Goal: Task Accomplishment & Management: Complete application form

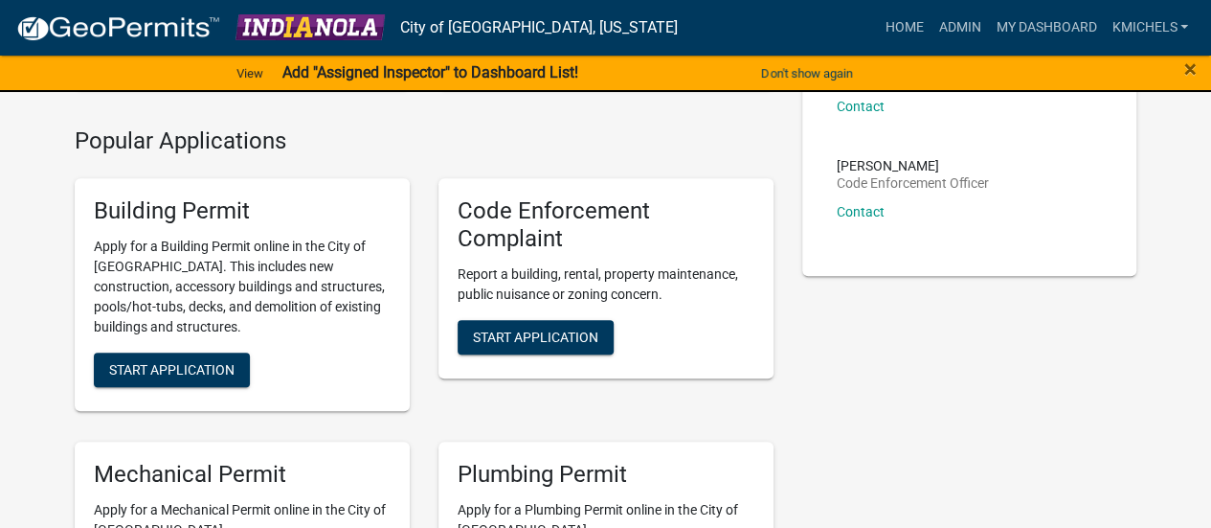
scroll to position [405, 0]
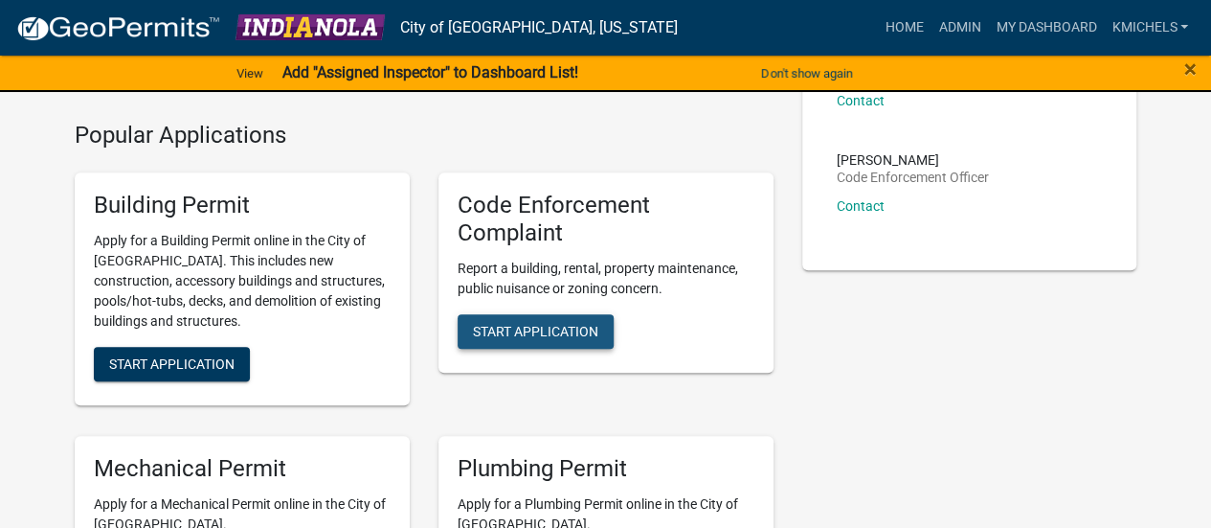
click at [569, 333] on span "Start Application" at bounding box center [535, 330] width 125 height 15
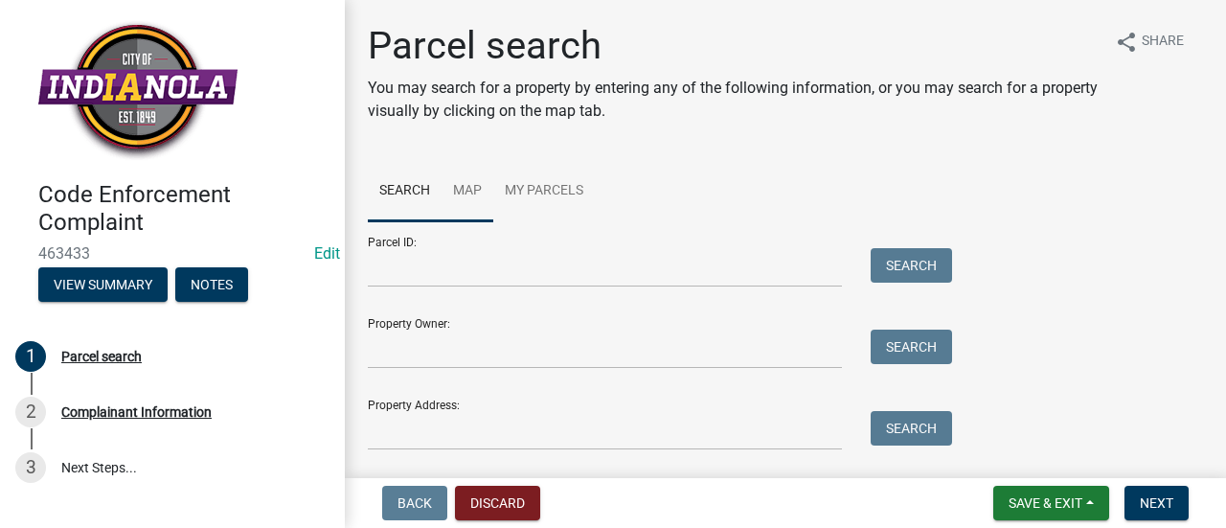
click at [483, 192] on link "Map" at bounding box center [467, 191] width 52 height 61
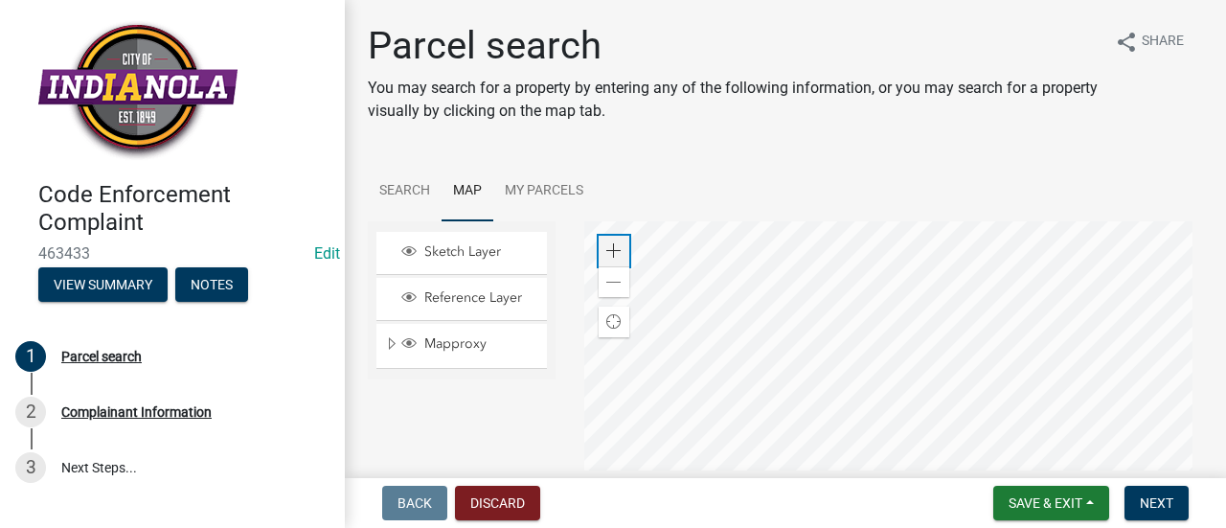
click at [607, 248] on span at bounding box center [613, 250] width 15 height 15
click at [1190, 248] on div at bounding box center [894, 460] width 620 height 479
click at [785, 363] on div at bounding box center [894, 460] width 620 height 479
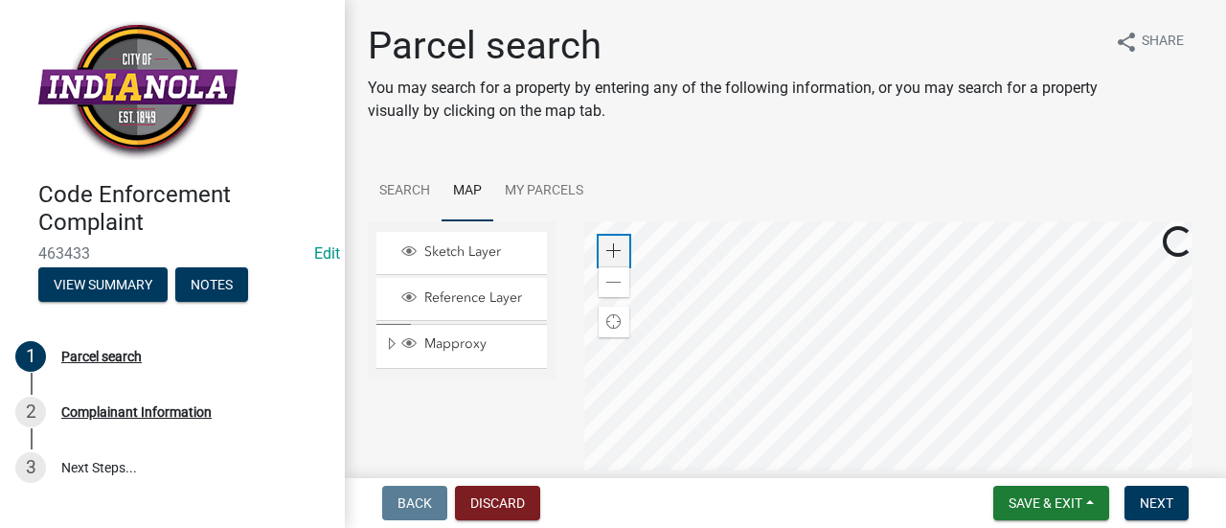
click at [611, 255] on span at bounding box center [613, 250] width 15 height 15
click at [894, 223] on div at bounding box center [894, 460] width 620 height 479
click at [613, 252] on span at bounding box center [613, 250] width 15 height 15
click at [857, 407] on div at bounding box center [894, 460] width 620 height 479
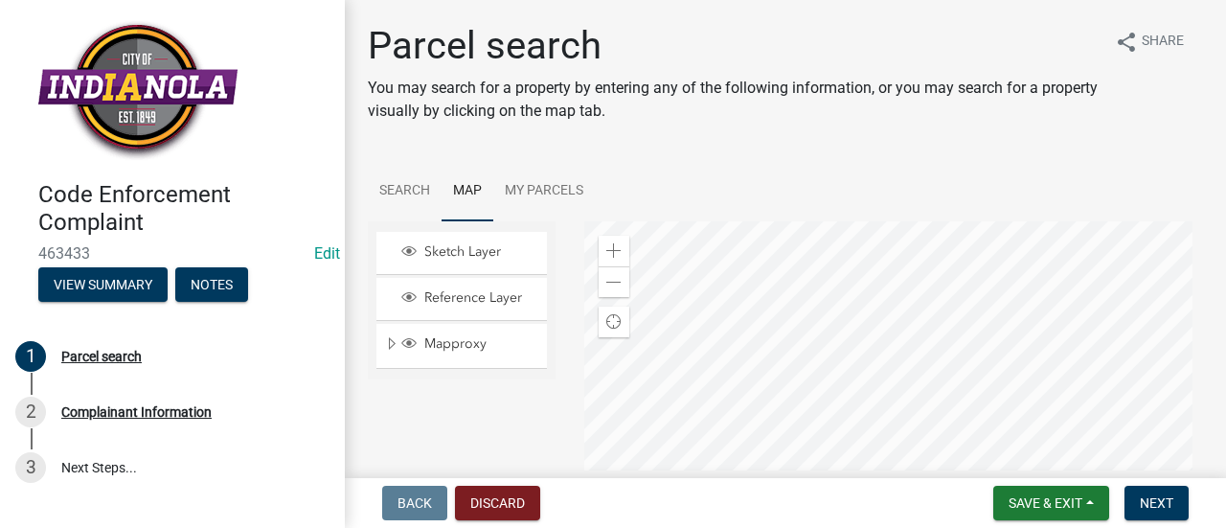
click at [747, 338] on div at bounding box center [894, 460] width 620 height 479
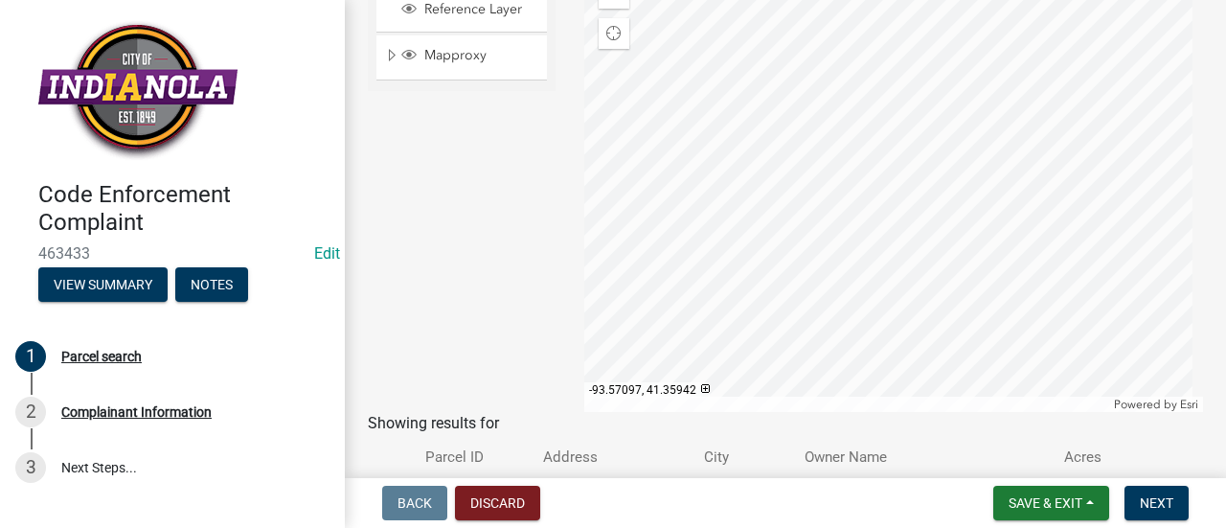
scroll to position [102, 0]
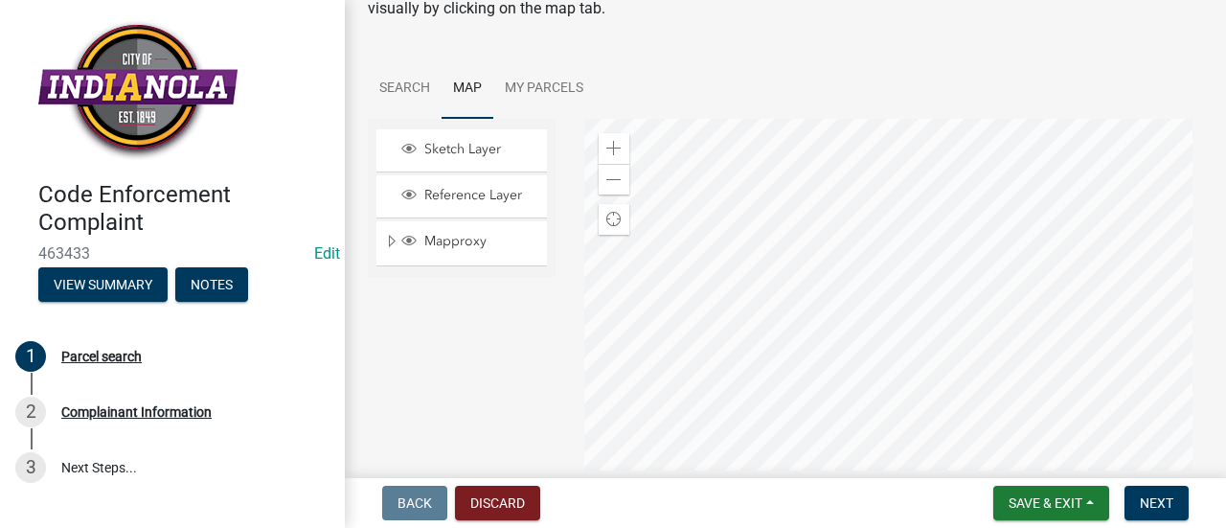
click at [942, 288] on div at bounding box center [894, 358] width 620 height 479
click at [764, 214] on div at bounding box center [894, 358] width 620 height 479
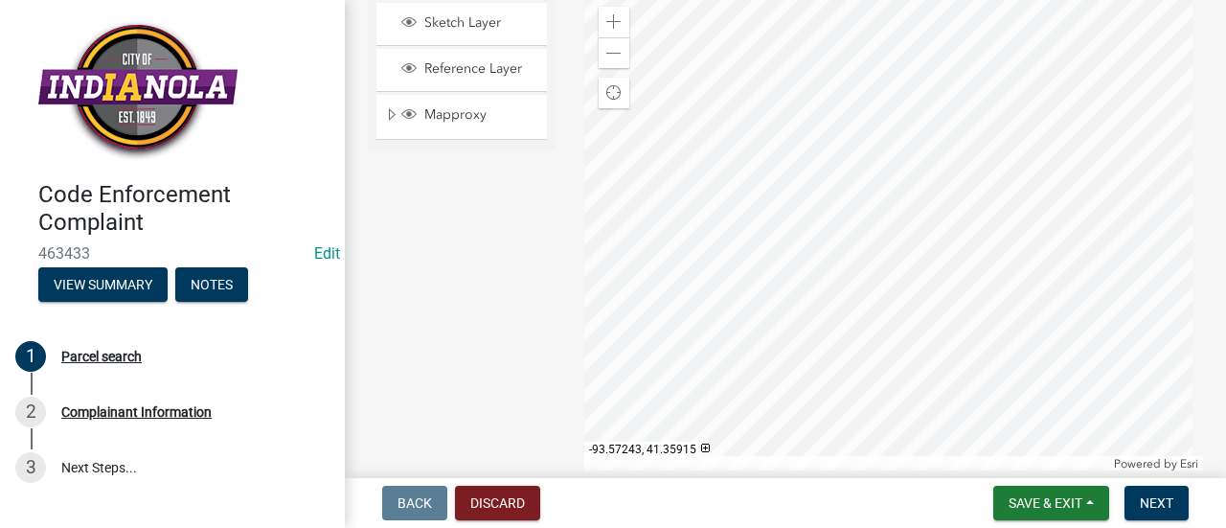
scroll to position [229, 0]
click at [730, 83] on div at bounding box center [894, 231] width 620 height 479
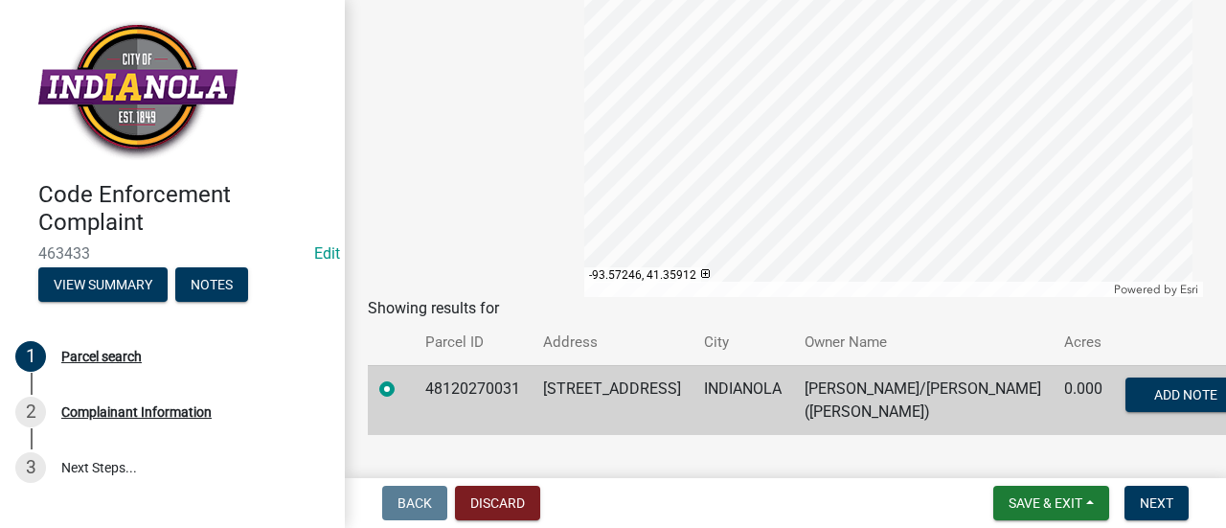
scroll to position [407, 0]
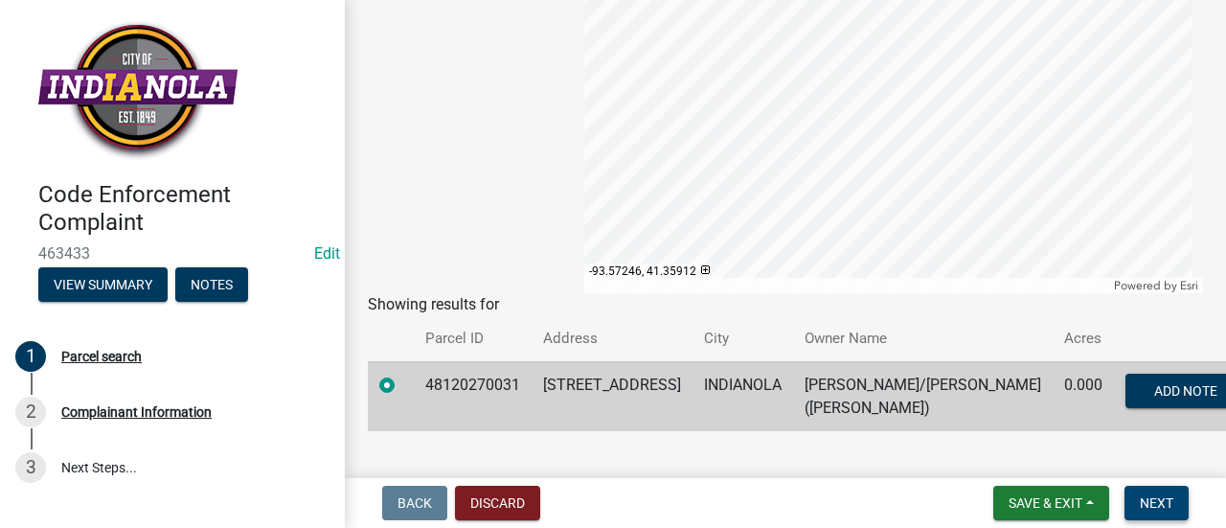
click at [1170, 501] on span "Next" at bounding box center [1156, 502] width 34 height 15
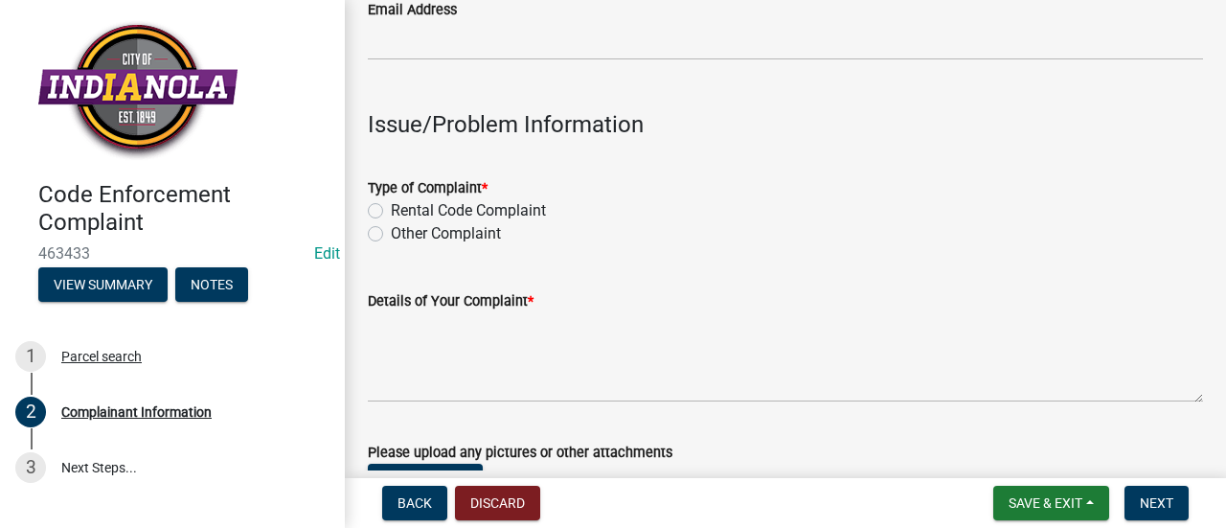
scroll to position [496, 0]
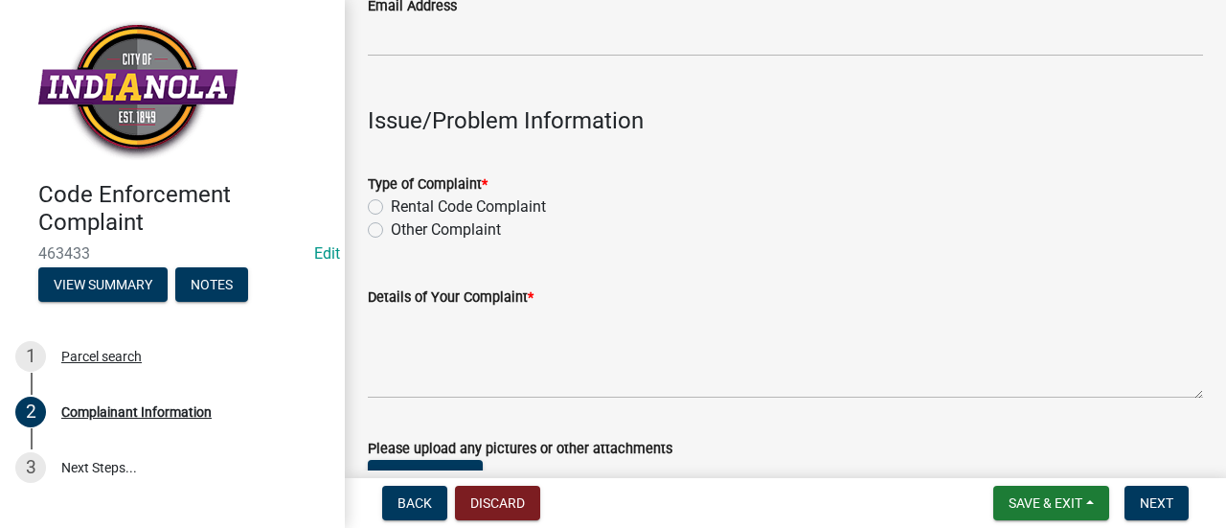
click at [391, 226] on label "Other Complaint" at bounding box center [446, 229] width 110 height 23
click at [391, 226] on input "Other Complaint" at bounding box center [397, 224] width 12 height 12
radio input "true"
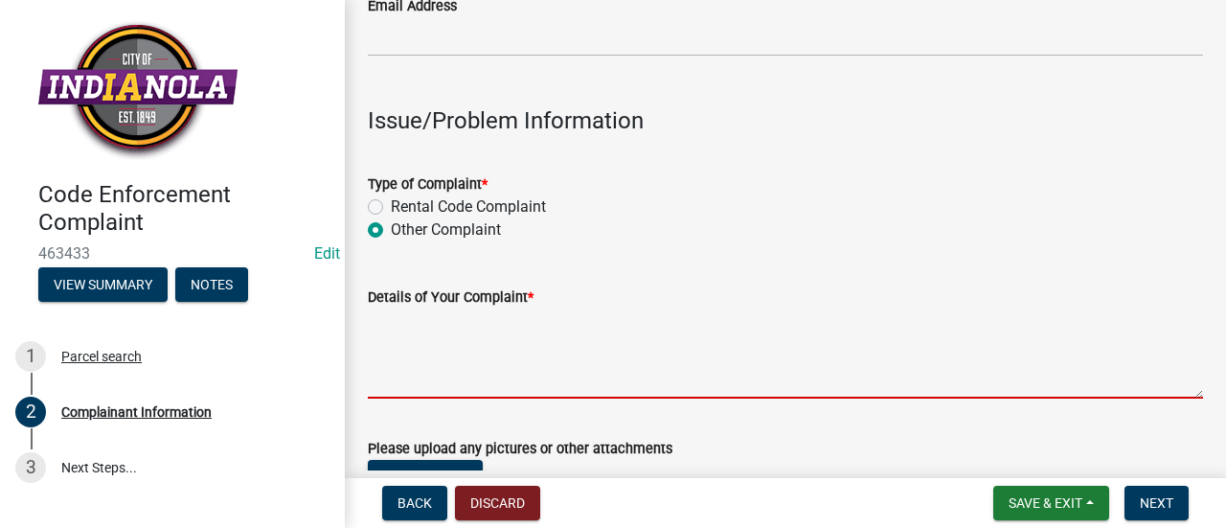
click at [464, 365] on textarea "Details of Your Complaint *" at bounding box center [785, 353] width 835 height 90
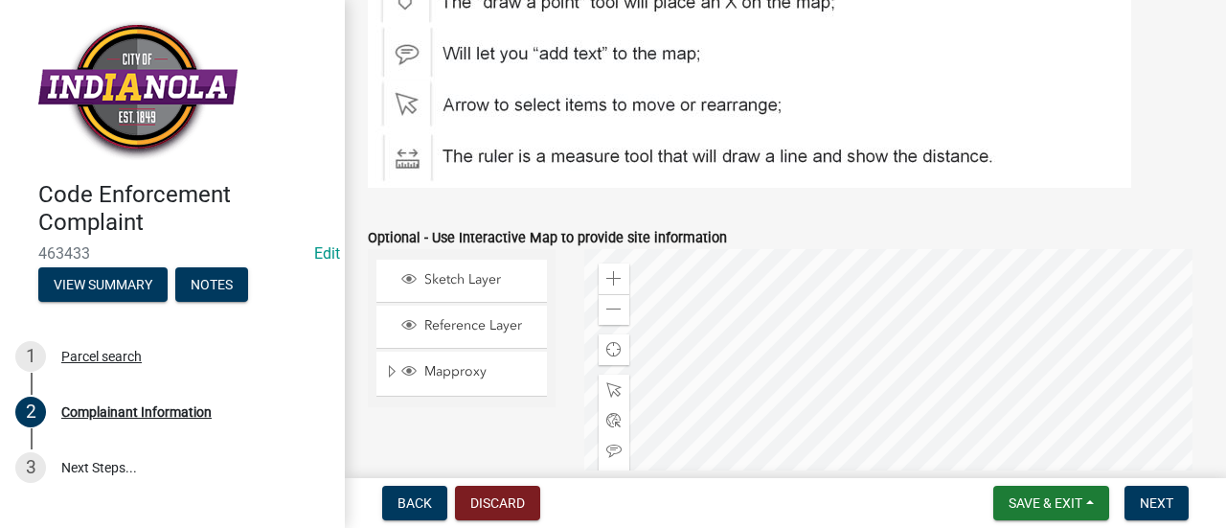
scroll to position [2606, 0]
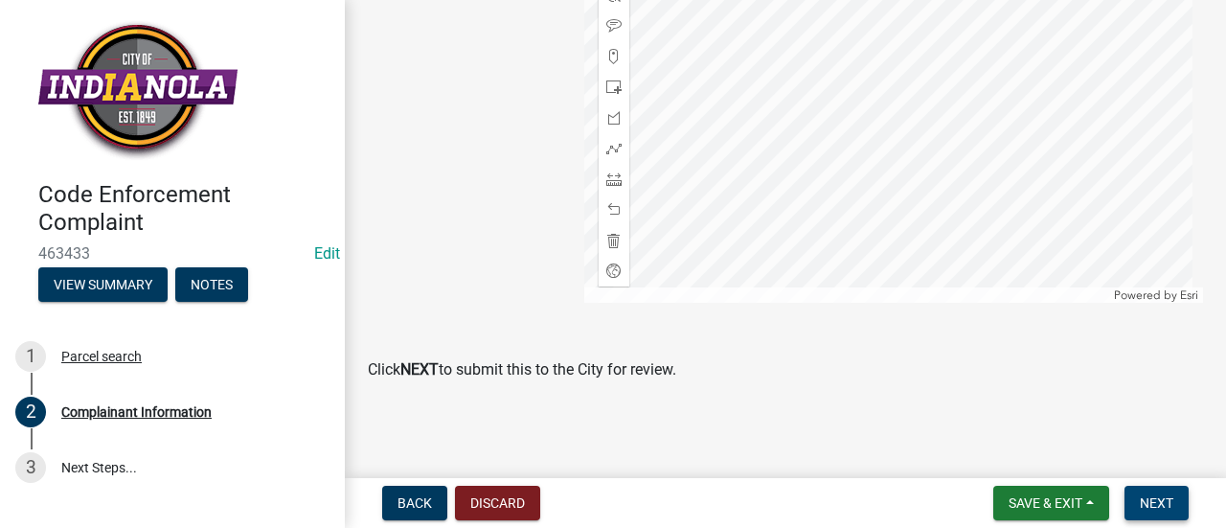
type textarea "Grass blown in the road."
click at [1145, 499] on span "Next" at bounding box center [1156, 502] width 34 height 15
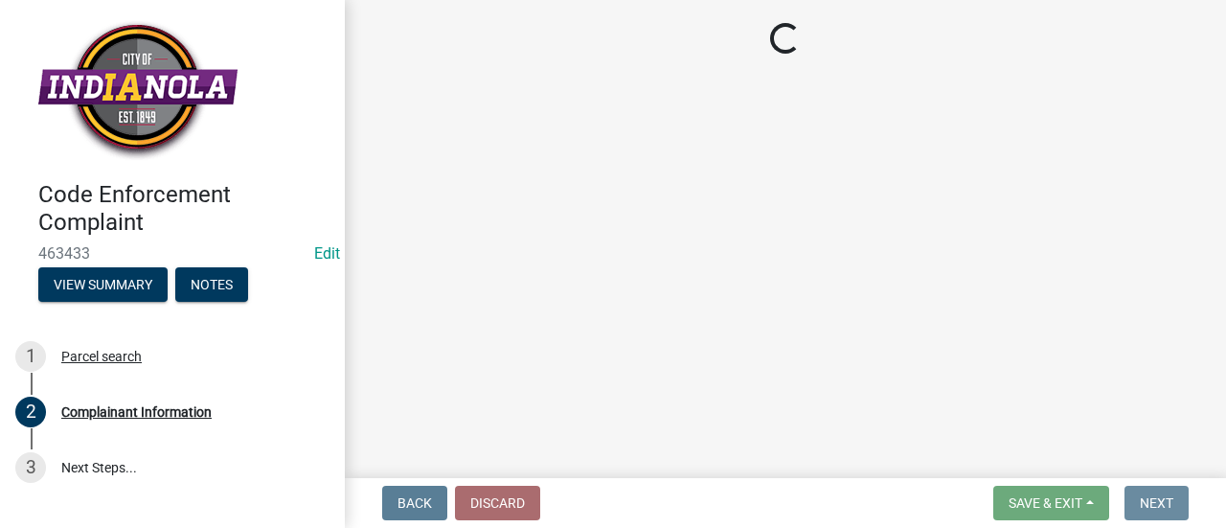
scroll to position [0, 0]
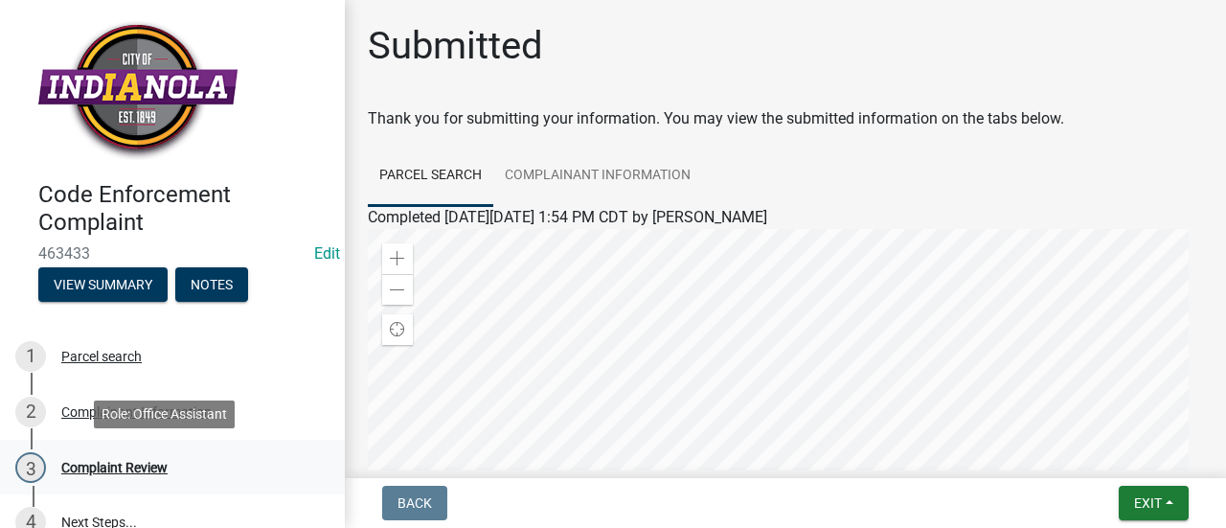
click at [169, 468] on div "3 Complaint Review" at bounding box center [164, 467] width 299 height 31
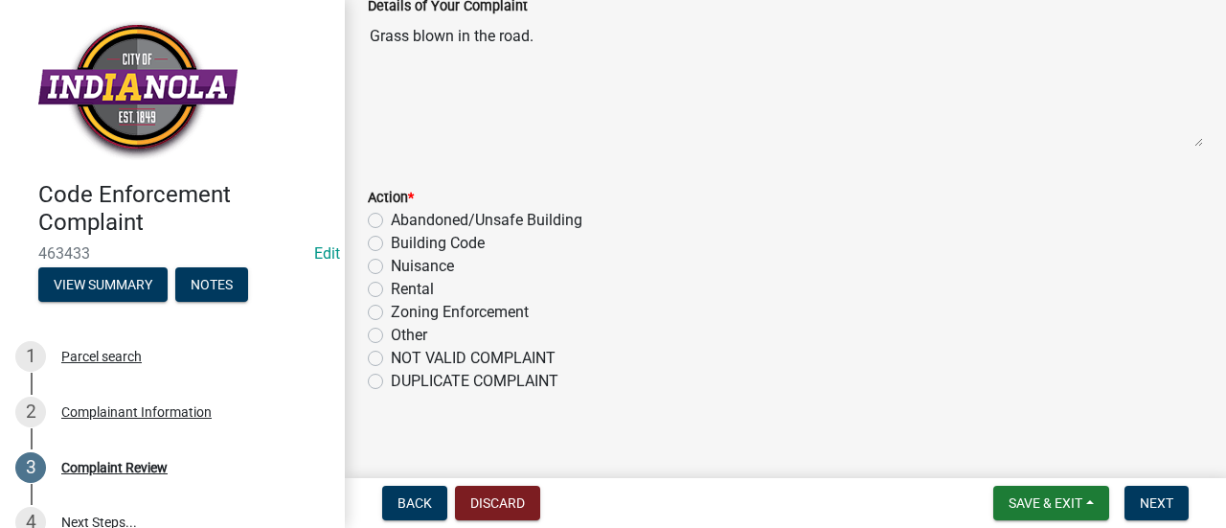
scroll to position [245, 0]
click at [391, 257] on label "Nuisance" at bounding box center [422, 264] width 63 height 23
click at [391, 257] on input "Nuisance" at bounding box center [397, 259] width 12 height 12
radio input "true"
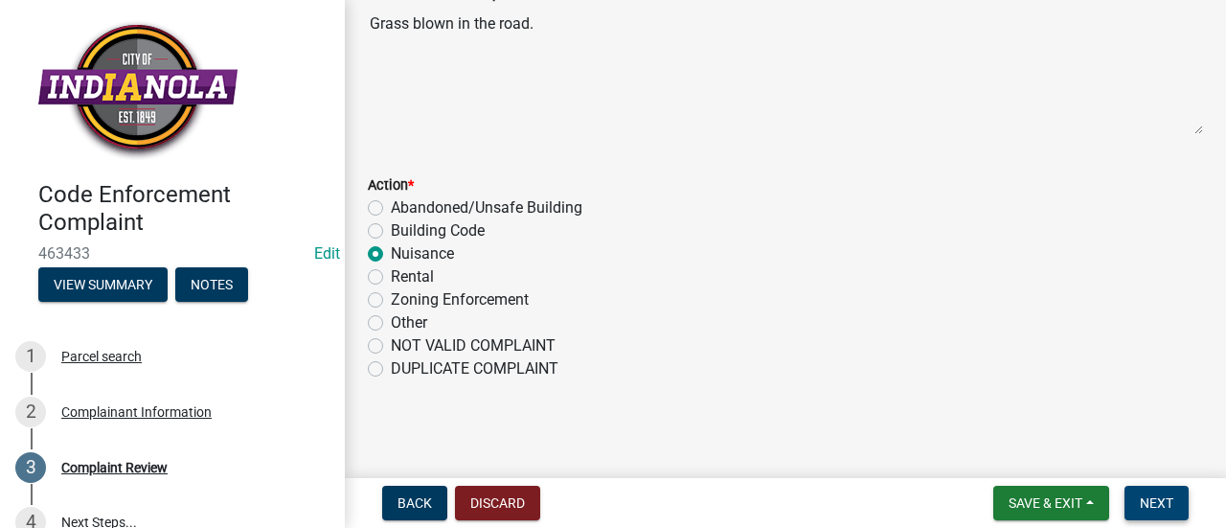
click at [1151, 497] on span "Next" at bounding box center [1156, 502] width 34 height 15
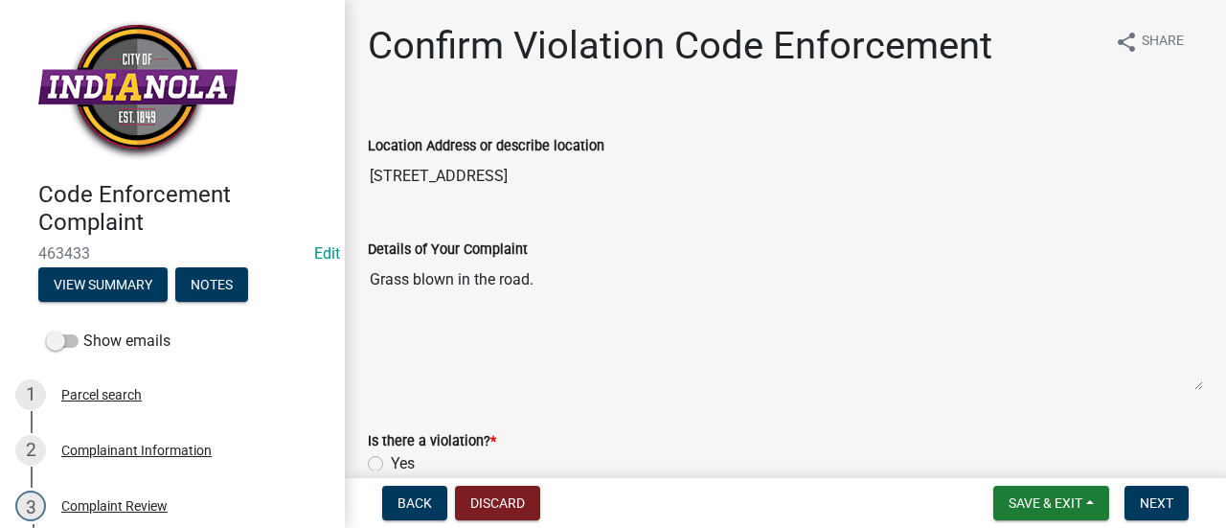
scroll to position [128, 0]
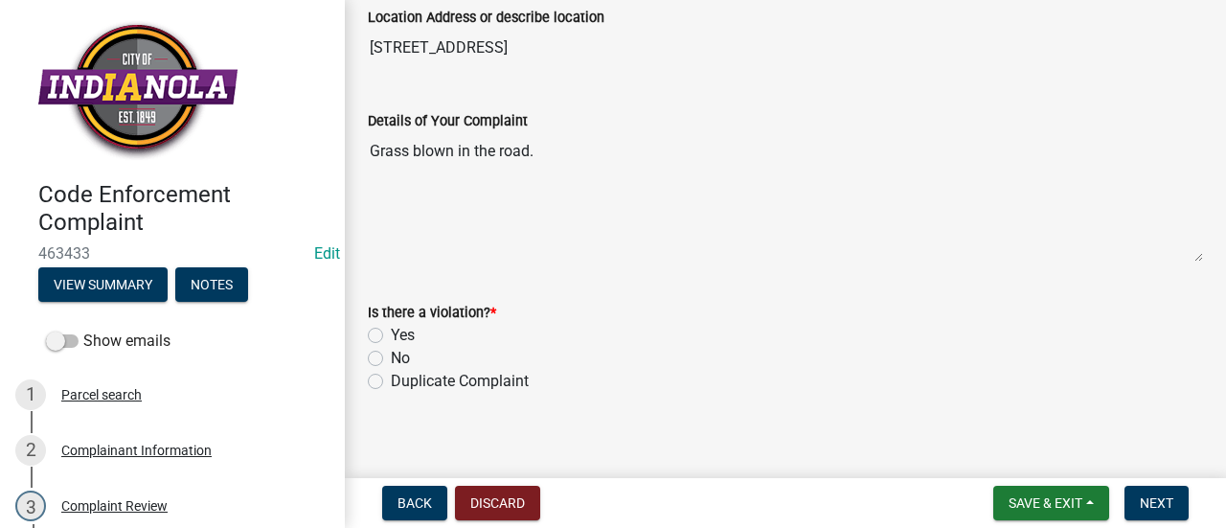
click at [391, 331] on label "Yes" at bounding box center [403, 335] width 24 height 23
click at [391, 331] on input "Yes" at bounding box center [397, 330] width 12 height 12
radio input "true"
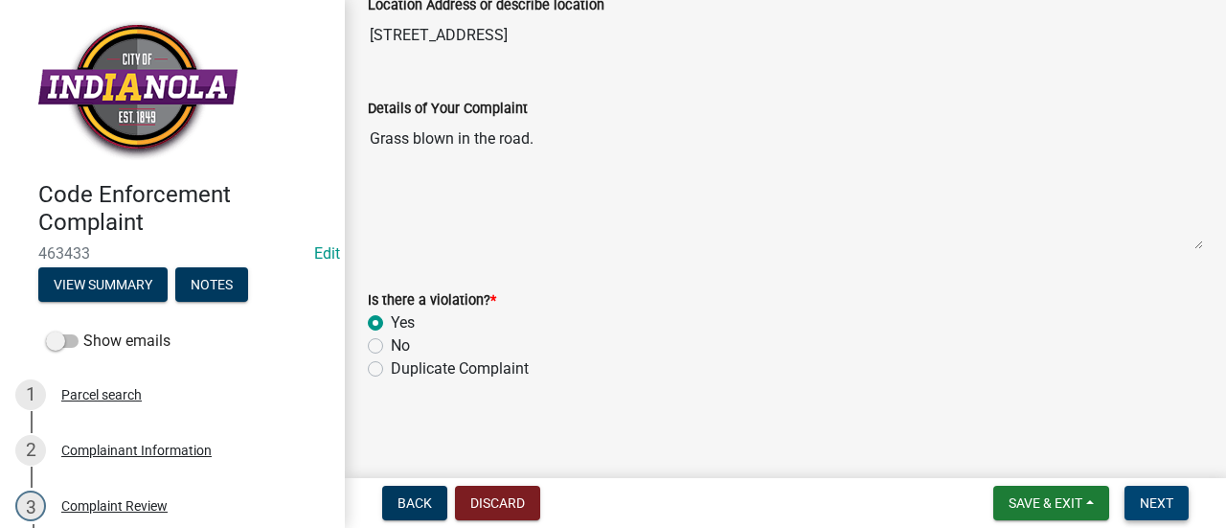
click at [1155, 495] on span "Next" at bounding box center [1156, 502] width 34 height 15
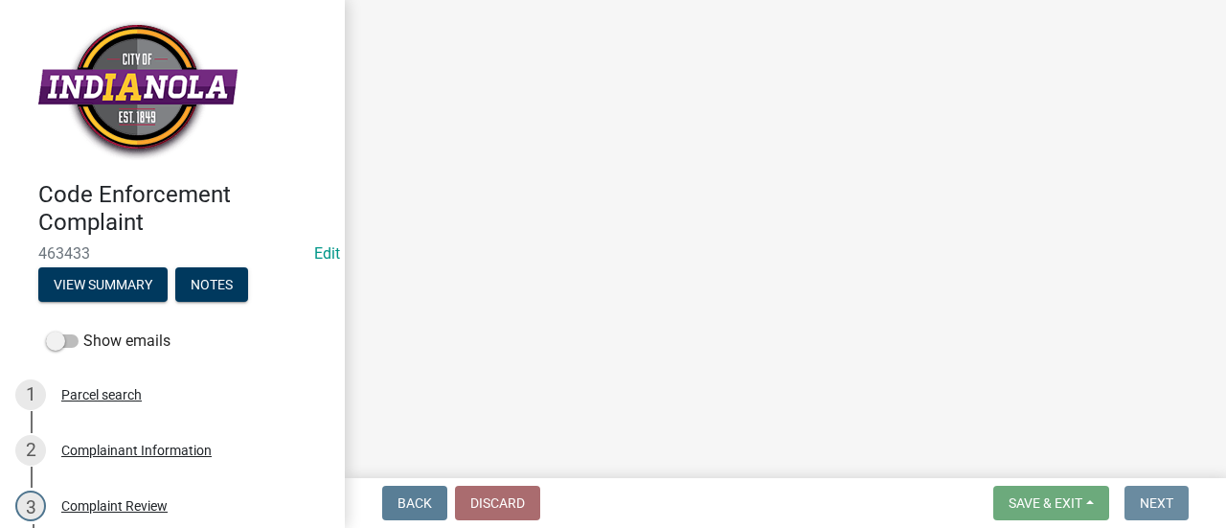
scroll to position [0, 0]
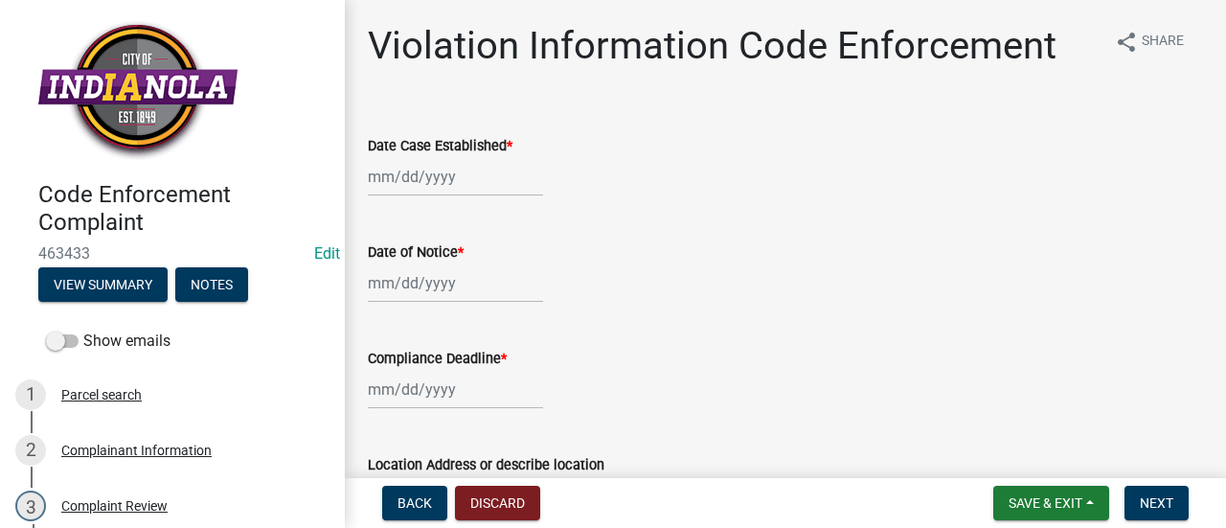
select select "8"
select select "2025"
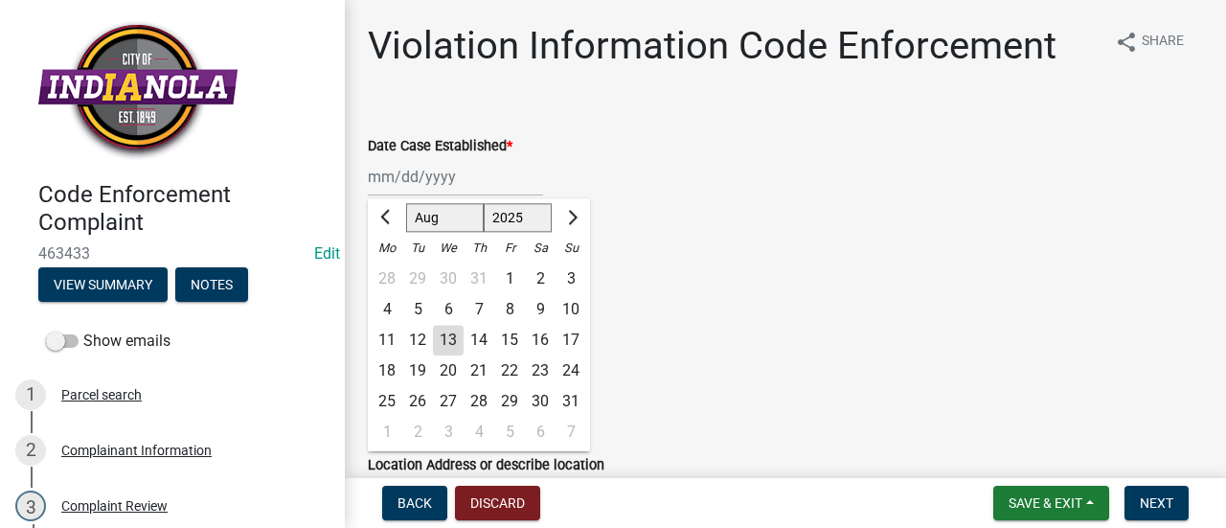
click at [440, 181] on div "[PERSON_NAME] Feb Mar Apr [PERSON_NAME][DATE] Oct Nov [DATE] 1526 1527 1528 152…" at bounding box center [455, 176] width 175 height 39
click at [458, 342] on div "13" at bounding box center [448, 340] width 31 height 31
type input "[DATE]"
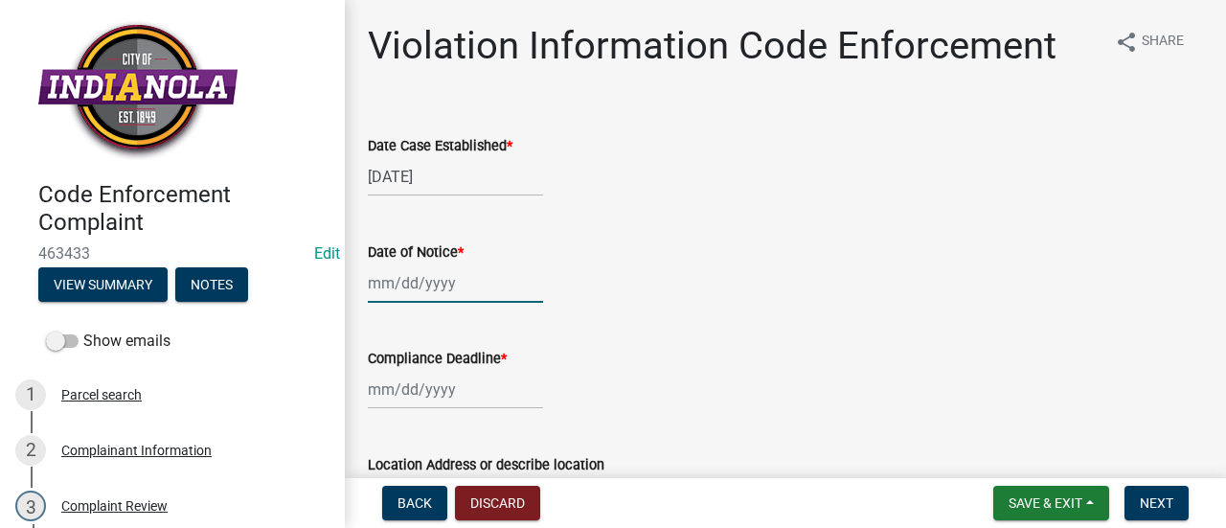
click at [430, 284] on div at bounding box center [455, 282] width 175 height 39
select select "8"
select select "2025"
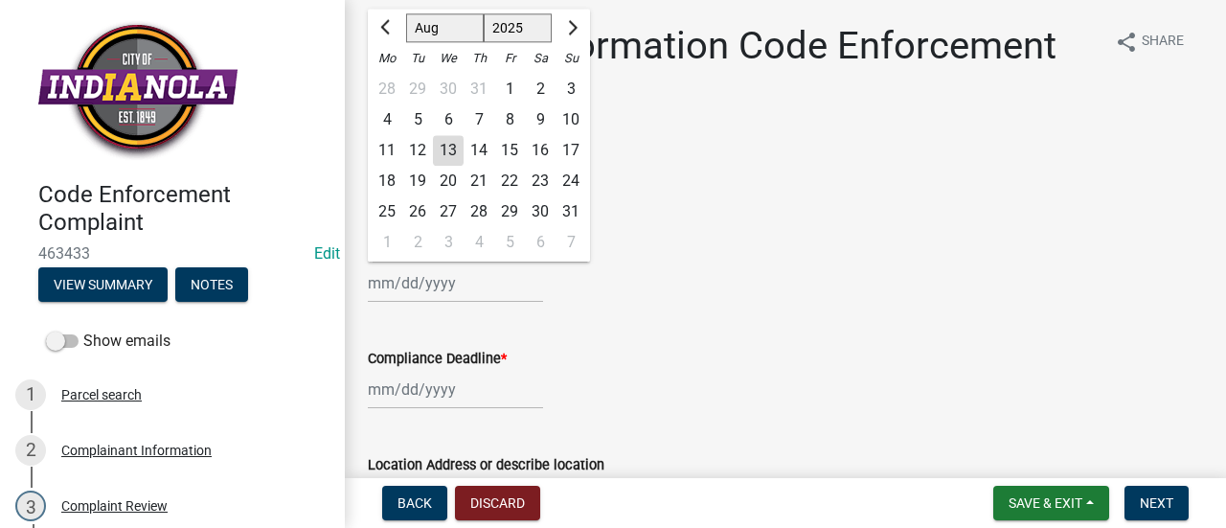
click at [452, 149] on div "13" at bounding box center [448, 150] width 31 height 31
type input "[DATE]"
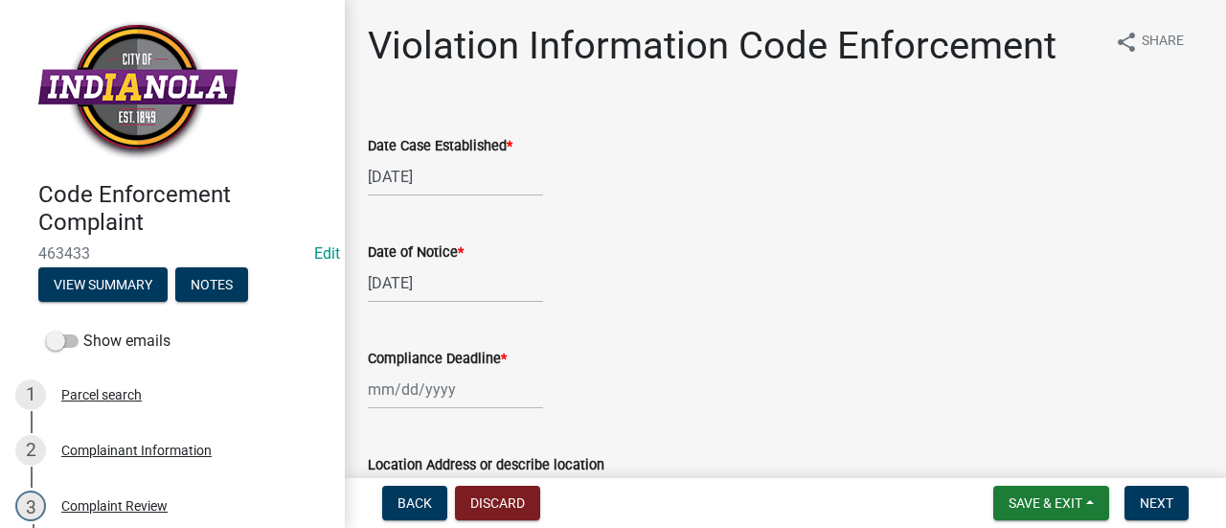
click at [458, 383] on div at bounding box center [455, 389] width 175 height 39
select select "8"
select select "2025"
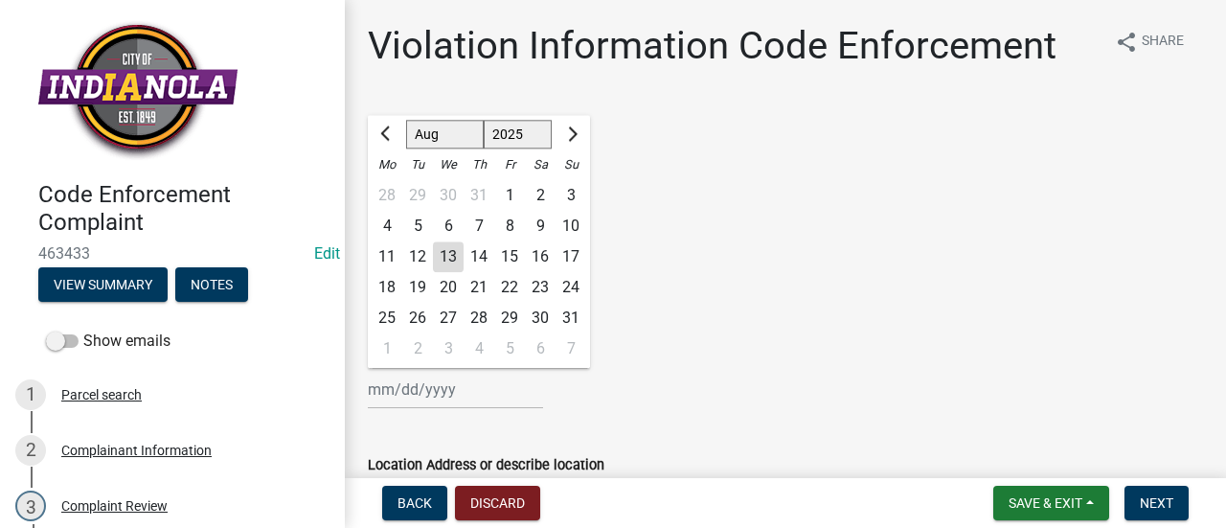
click at [454, 283] on div "20" at bounding box center [448, 287] width 31 height 31
type input "[DATE]"
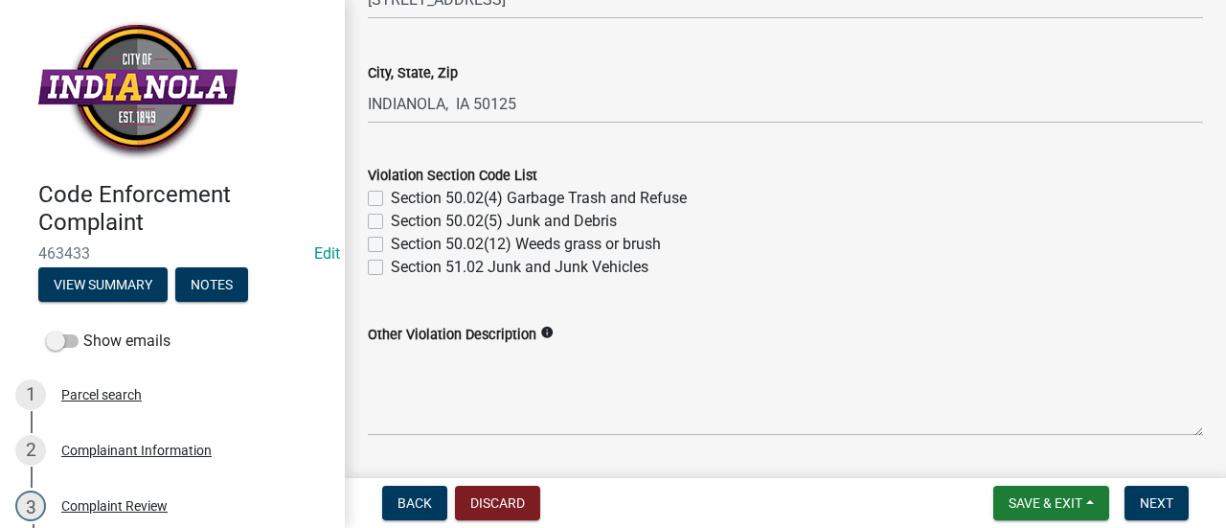
scroll to position [718, 0]
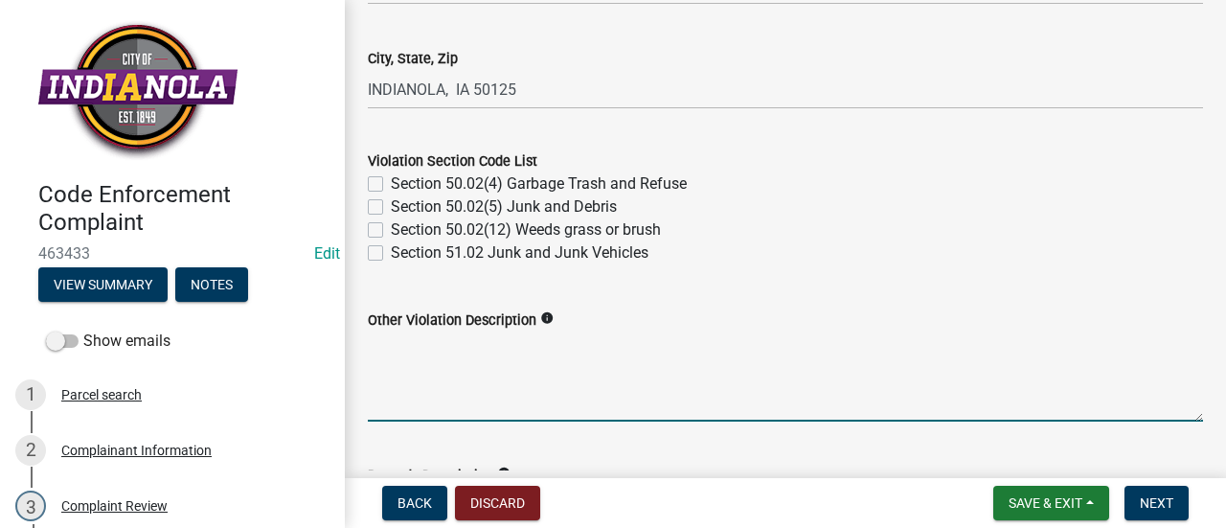
click at [557, 346] on textarea "Other Violation Description" at bounding box center [785, 376] width 835 height 90
paste textarea "135.03 PLACING DEBRIS ON. It is unlawful for any person to throw or deposit on …"
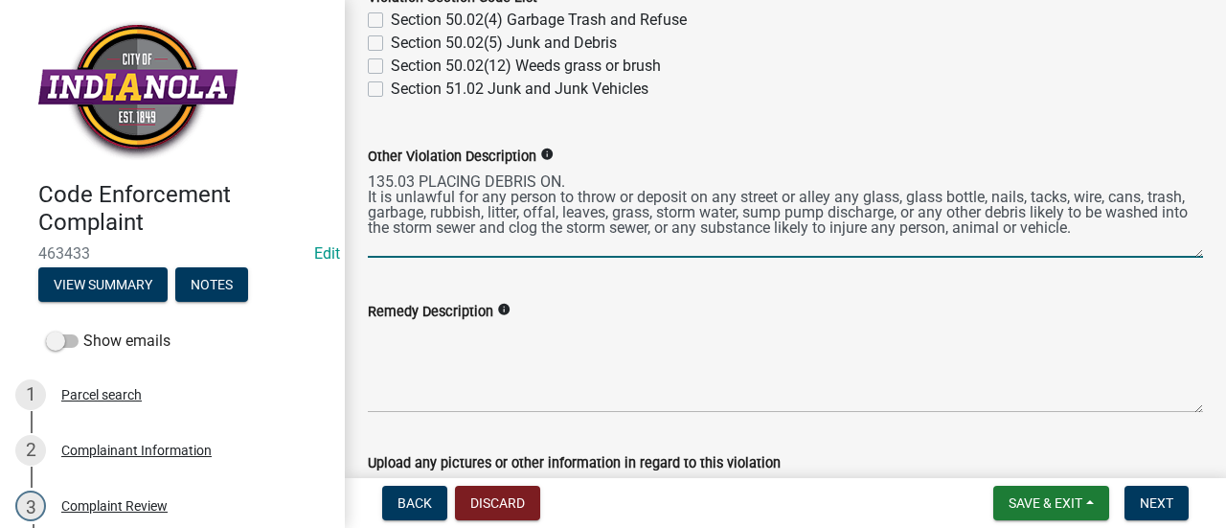
scroll to position [906, 0]
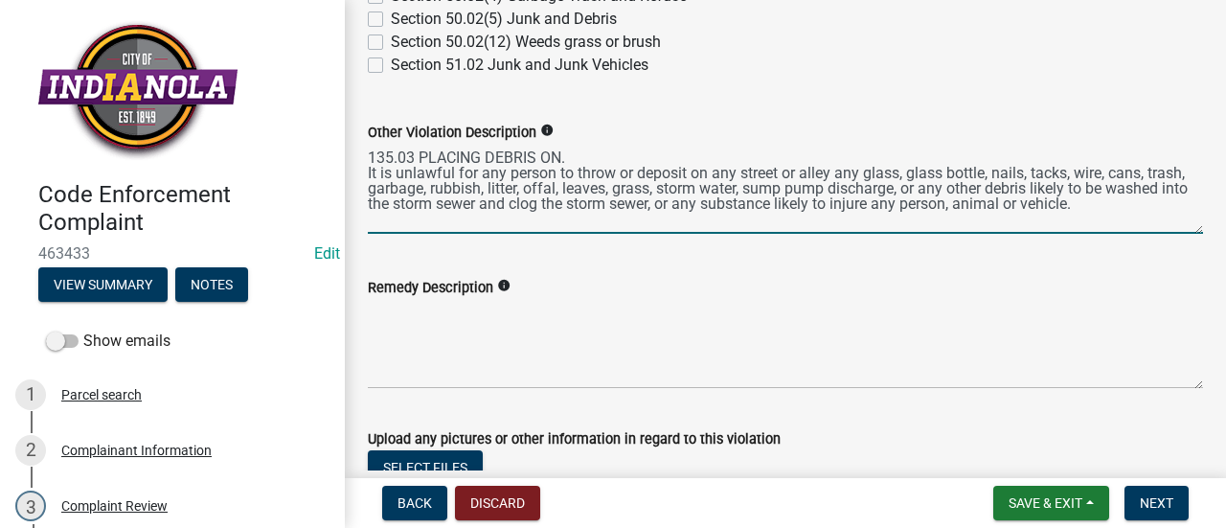
type textarea "135.03 PLACING DEBRIS ON. It is unlawful for any person to throw or deposit on …"
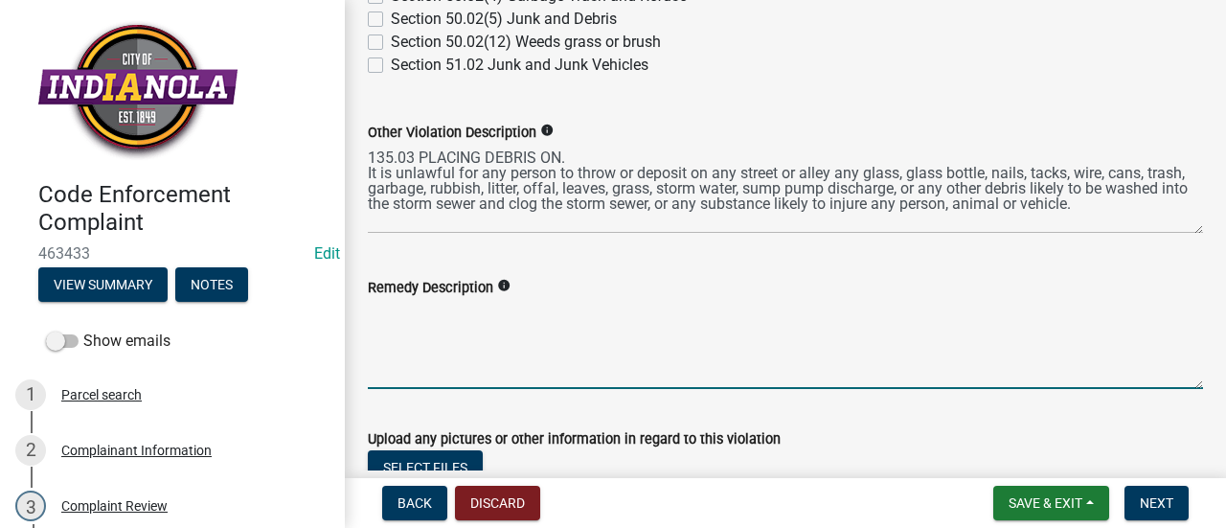
click at [651, 347] on textarea "Remedy Description" at bounding box center [785, 344] width 835 height 90
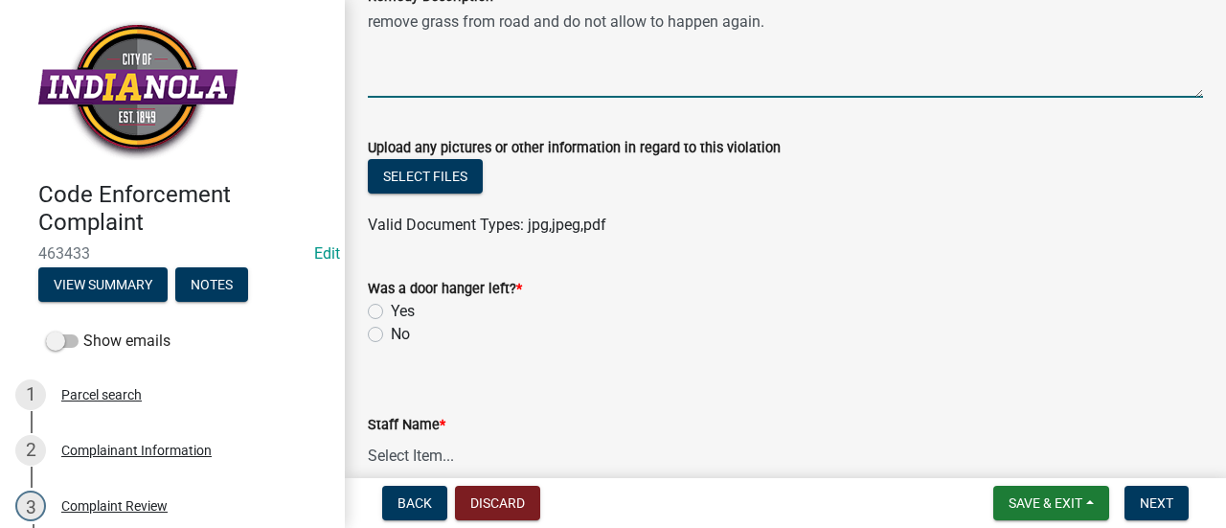
type textarea "remove grass from road and do not allow to happen again."
click at [441, 172] on button "Select files" at bounding box center [425, 176] width 115 height 34
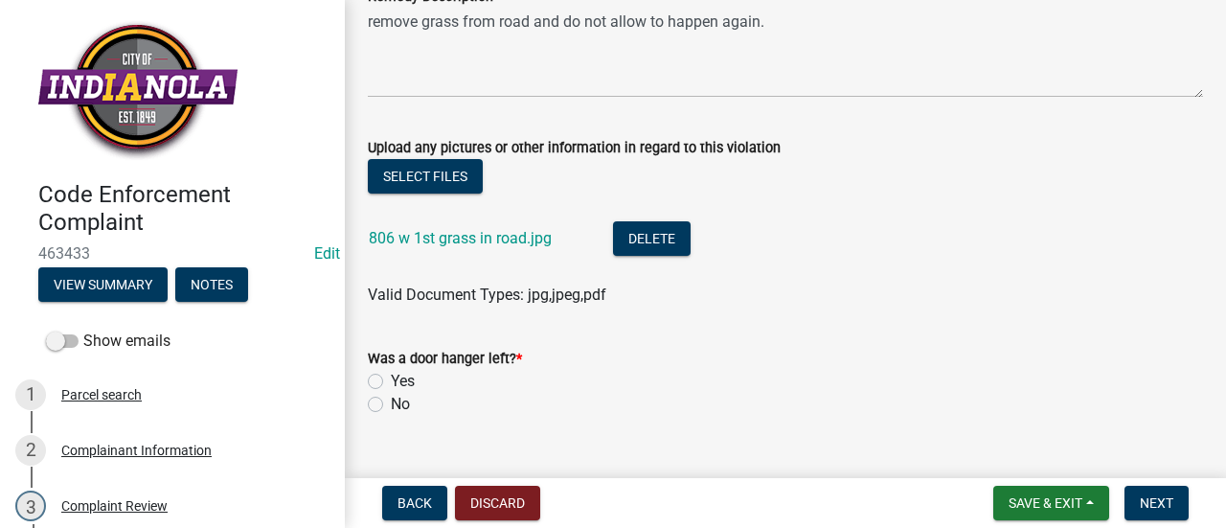
click at [391, 405] on label "No" at bounding box center [400, 404] width 19 height 23
click at [391, 405] on input "No" at bounding box center [397, 399] width 12 height 12
radio input "true"
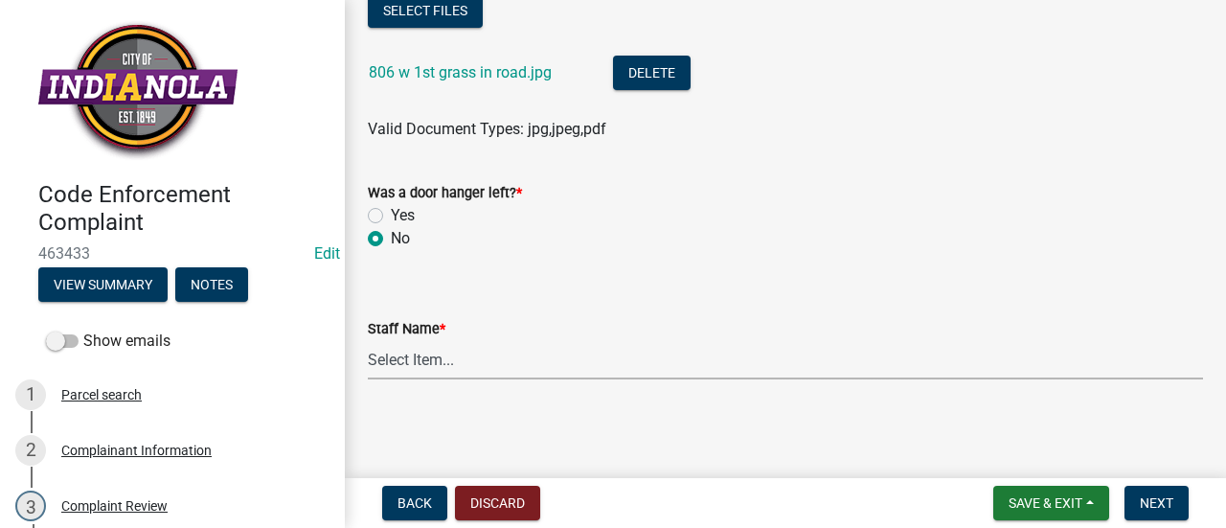
click at [617, 353] on select "Select Item... [PERSON_NAME] [PERSON_NAME] [PERSON_NAME] Other" at bounding box center [785, 359] width 835 height 39
click at [368, 340] on select "Select Item... [PERSON_NAME] [PERSON_NAME] [PERSON_NAME] Other" at bounding box center [785, 359] width 835 height 39
select select "90f24476-4bfd-40de-b340-4f29c833af21"
click at [1144, 503] on span "Next" at bounding box center [1156, 502] width 34 height 15
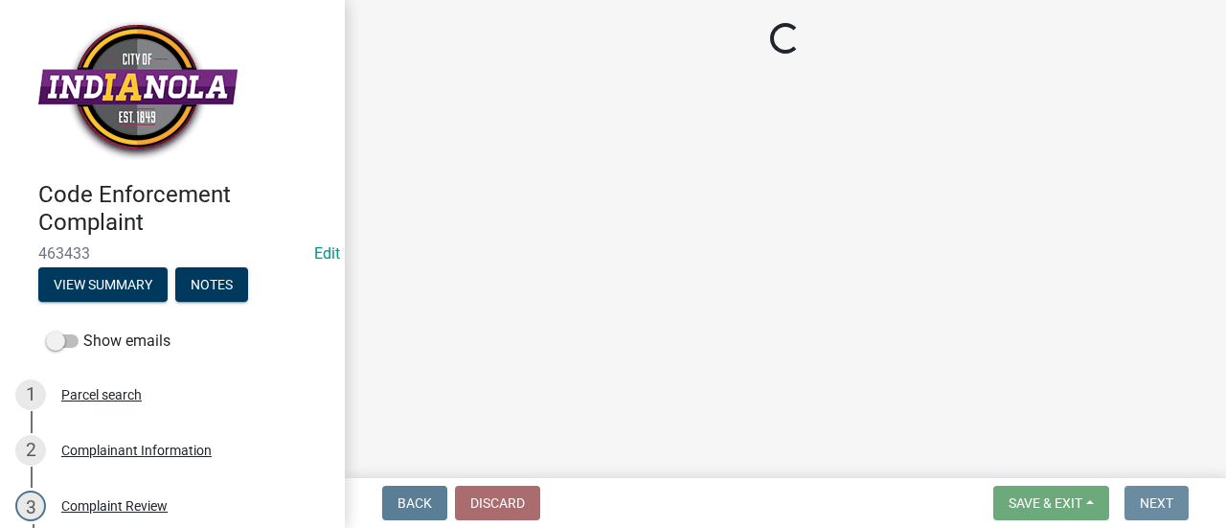
scroll to position [0, 0]
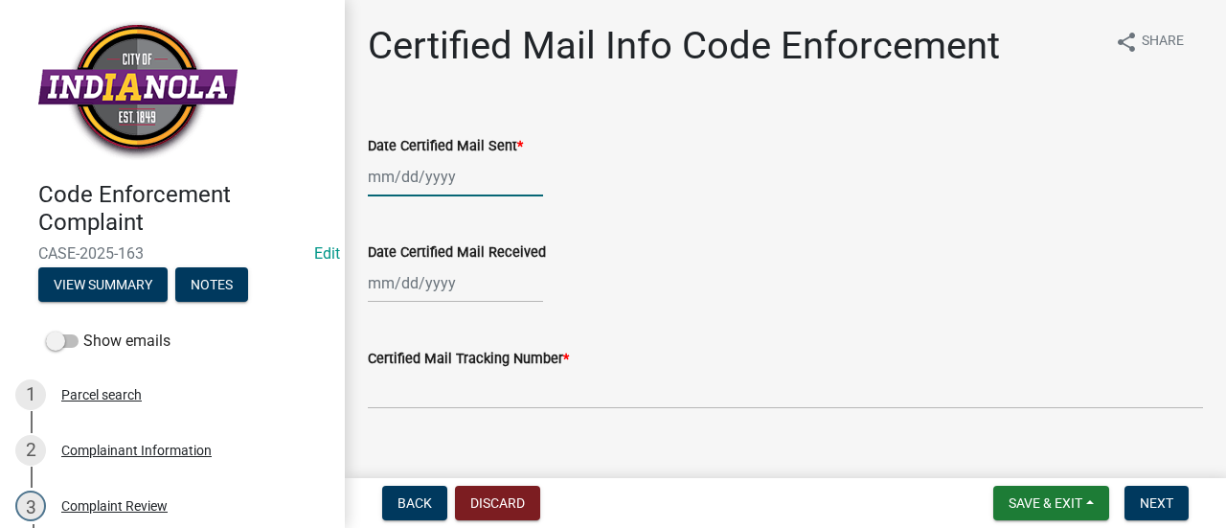
click at [456, 177] on div at bounding box center [455, 176] width 175 height 39
select select "8"
select select "2025"
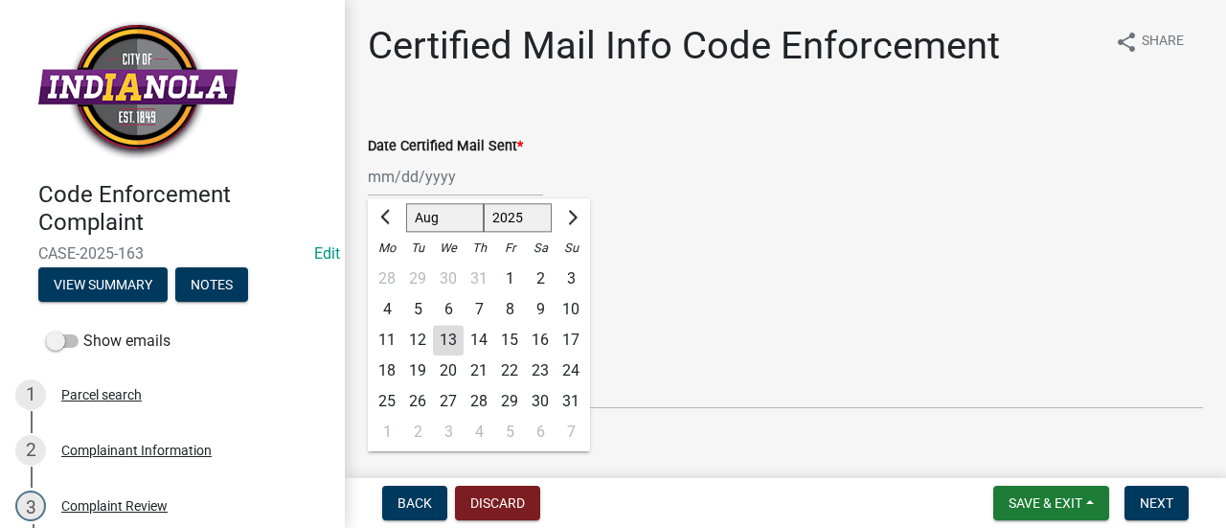
click at [454, 342] on div "13" at bounding box center [448, 340] width 31 height 31
type input "[DATE]"
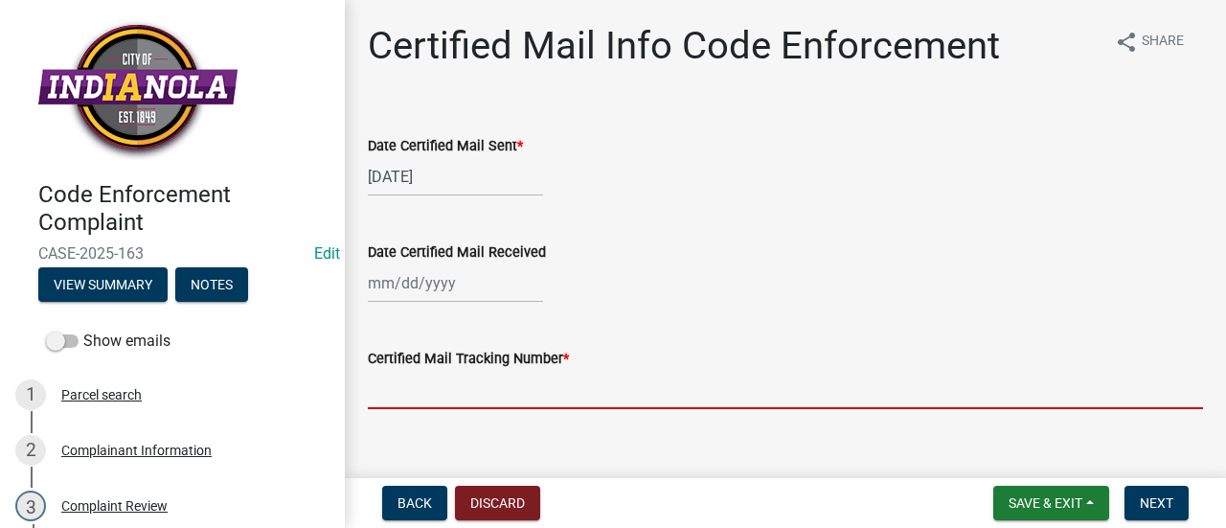
click at [455, 395] on input "Certified Mail Tracking Number *" at bounding box center [785, 389] width 835 height 39
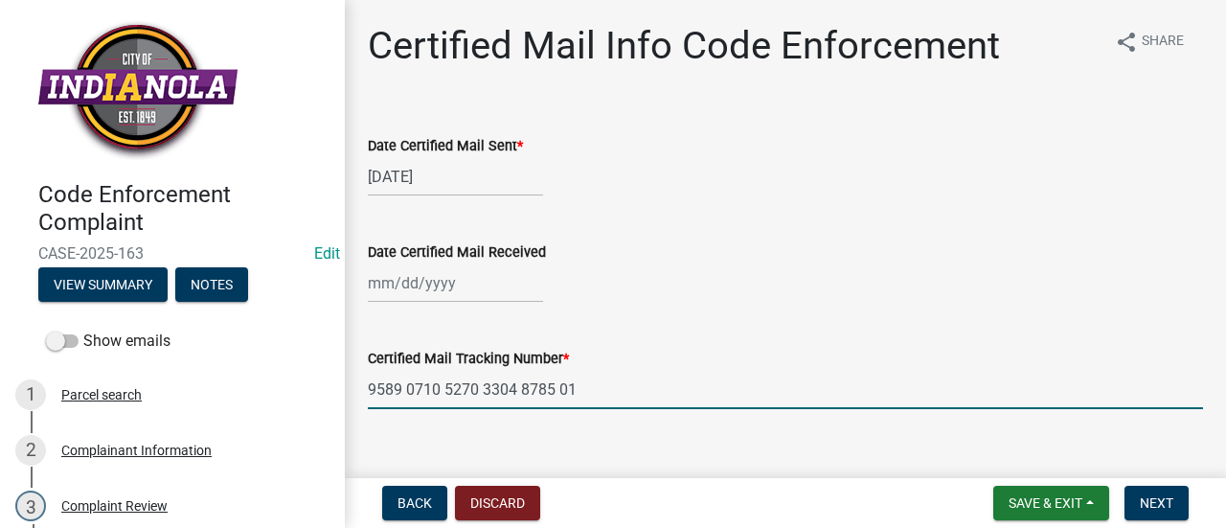
scroll to position [29, 0]
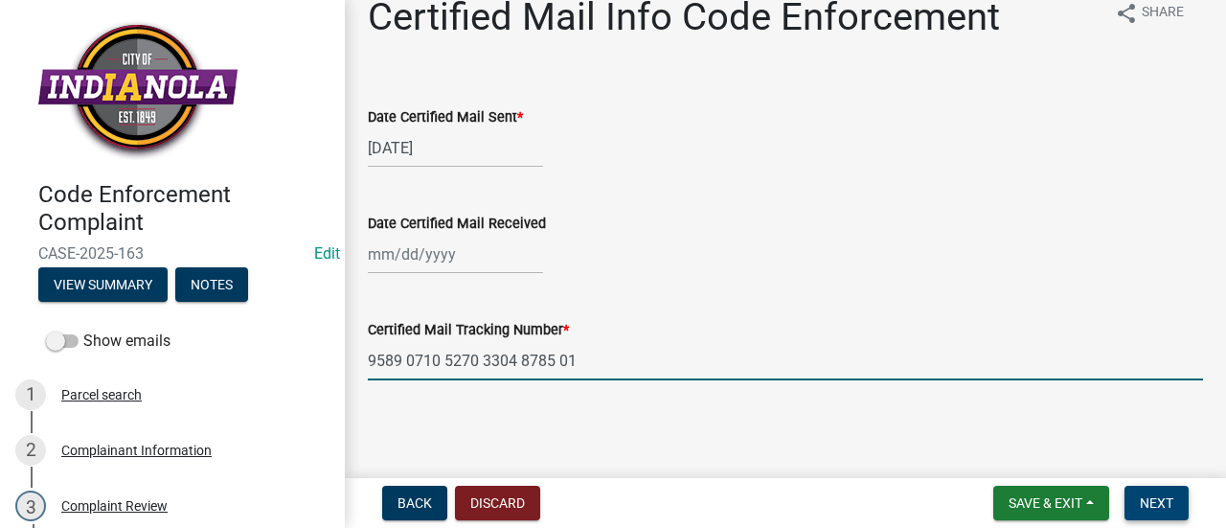
type input "9589 0710 5270 3304 8785 01"
click at [1157, 497] on span "Next" at bounding box center [1156, 502] width 34 height 15
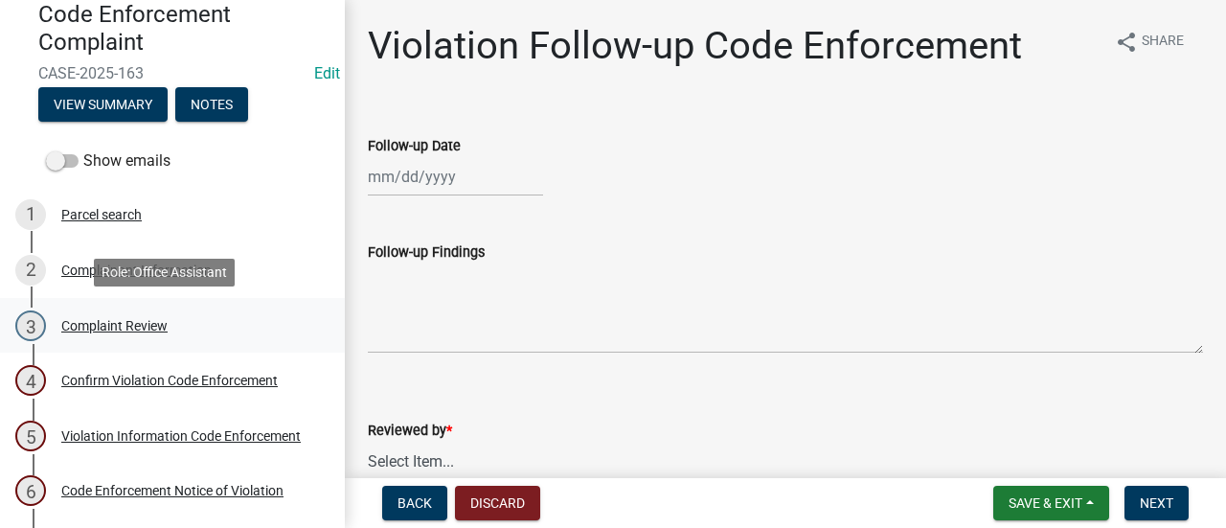
scroll to position [185, 0]
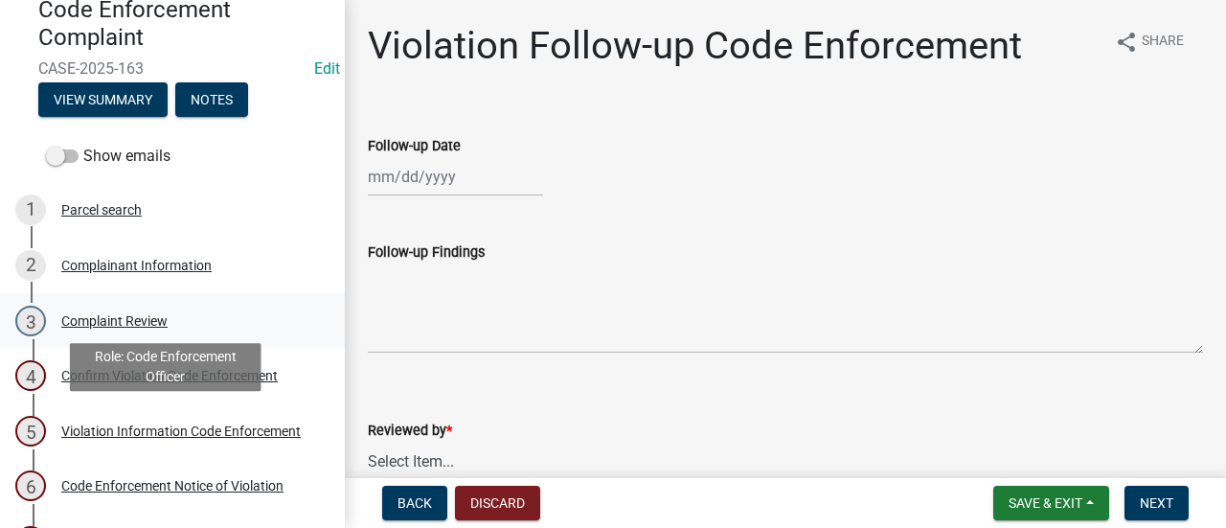
click at [241, 437] on div "Violation Information Code Enforcement" at bounding box center [180, 430] width 239 height 13
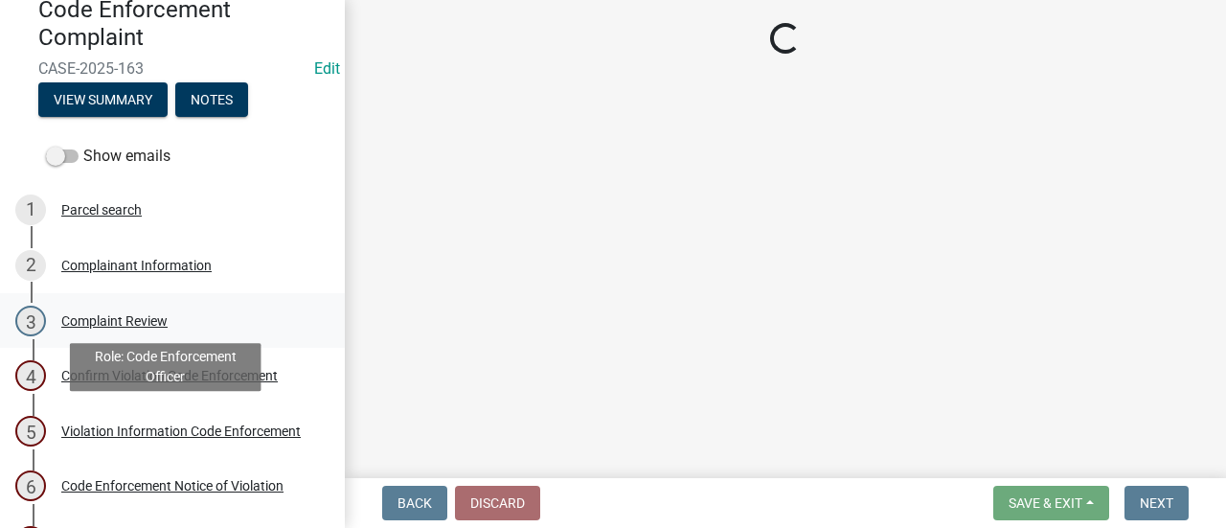
select select "90f24476-4bfd-40de-b340-4f29c833af21"
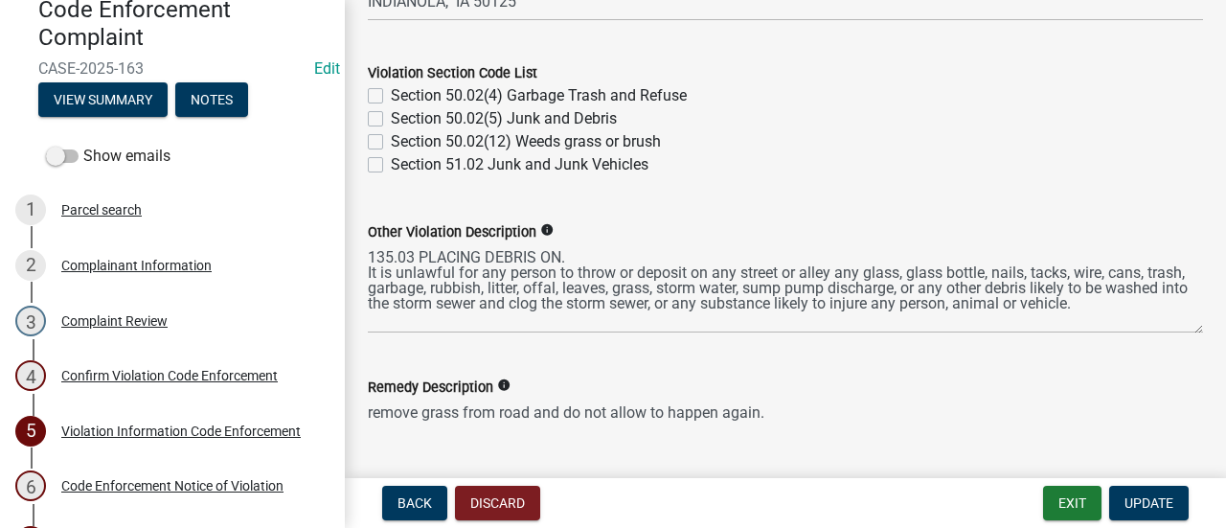
scroll to position [1059, 0]
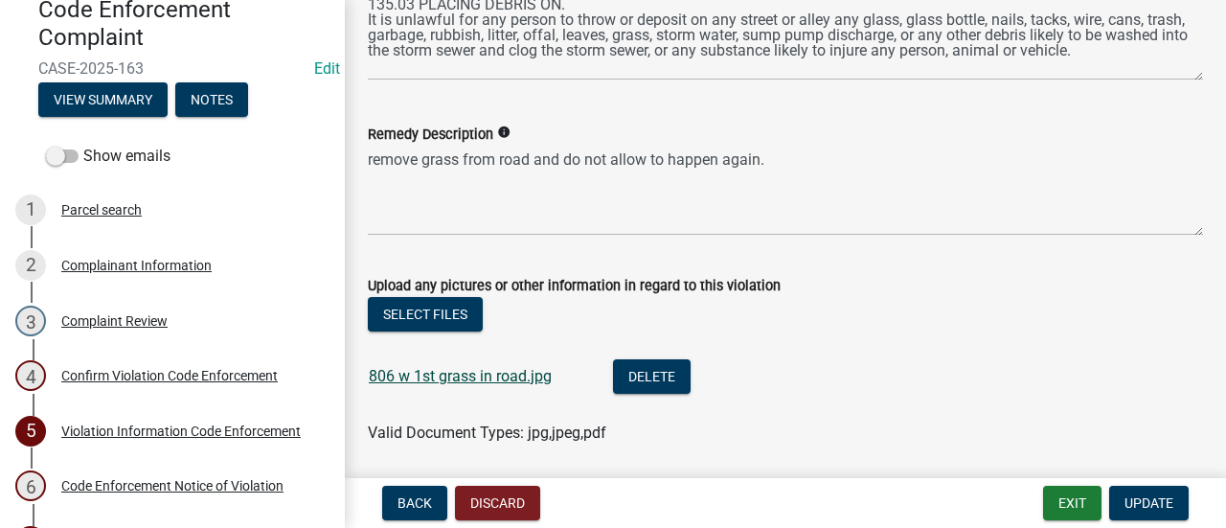
click at [459, 380] on link "806 w 1st grass in road.jpg" at bounding box center [460, 376] width 183 height 18
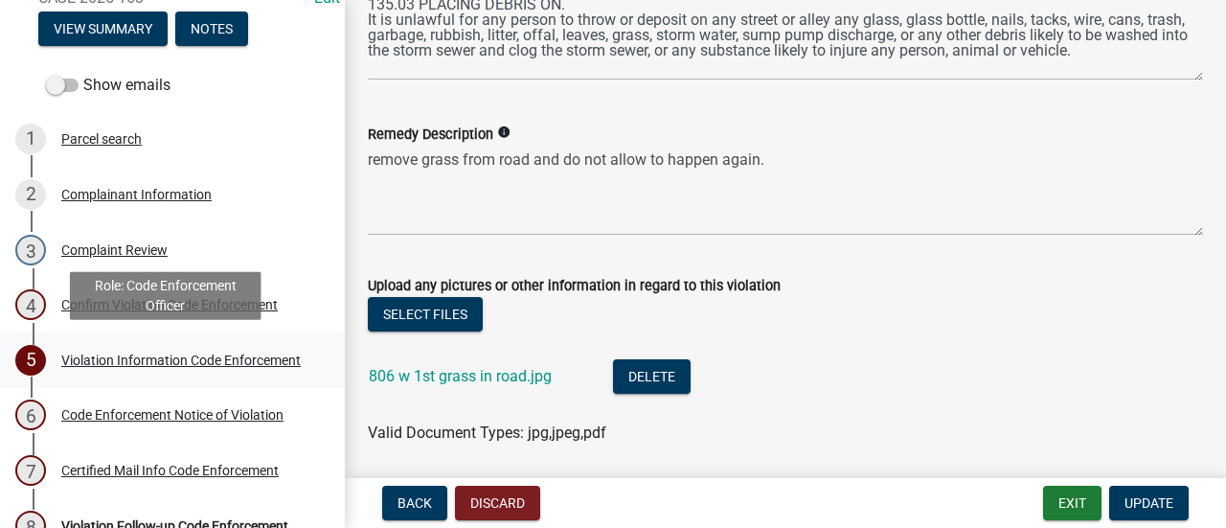
scroll to position [257, 0]
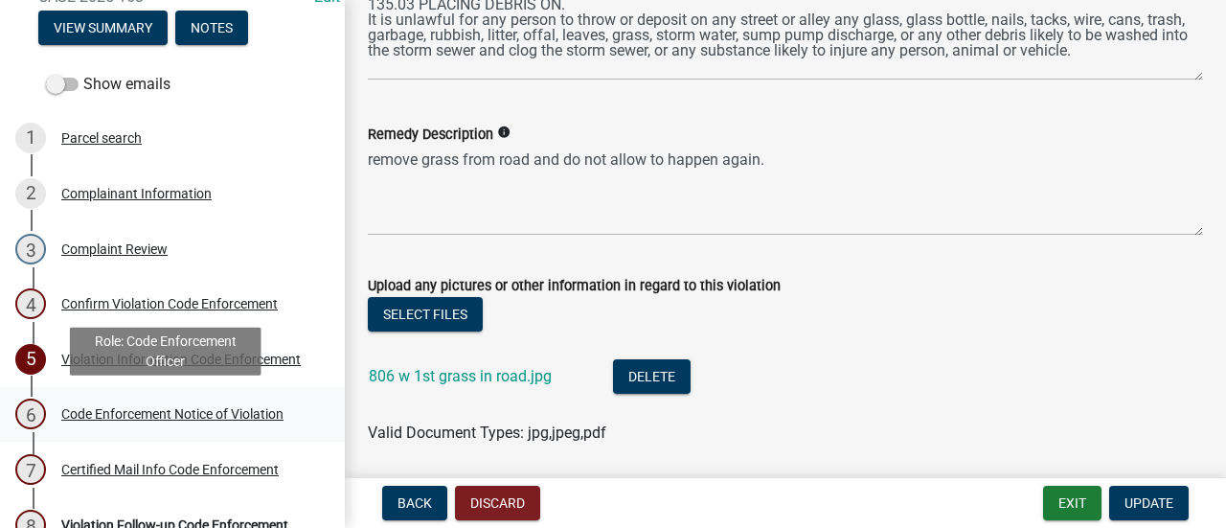
click at [216, 403] on div "6 Code Enforcement Notice of Violation" at bounding box center [164, 413] width 299 height 31
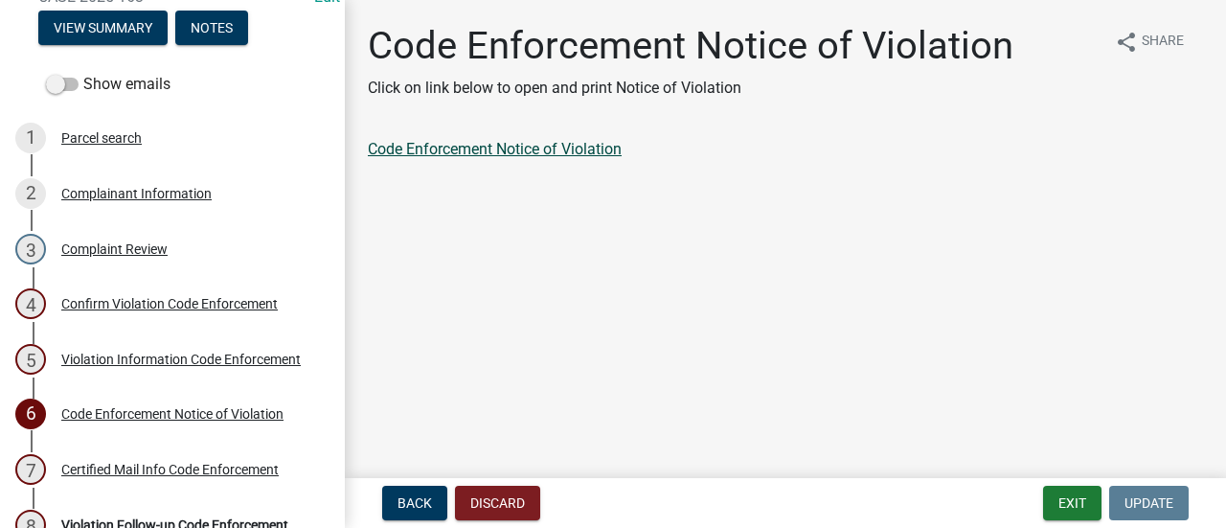
click at [575, 148] on link "Code Enforcement Notice of Violation" at bounding box center [495, 149] width 254 height 18
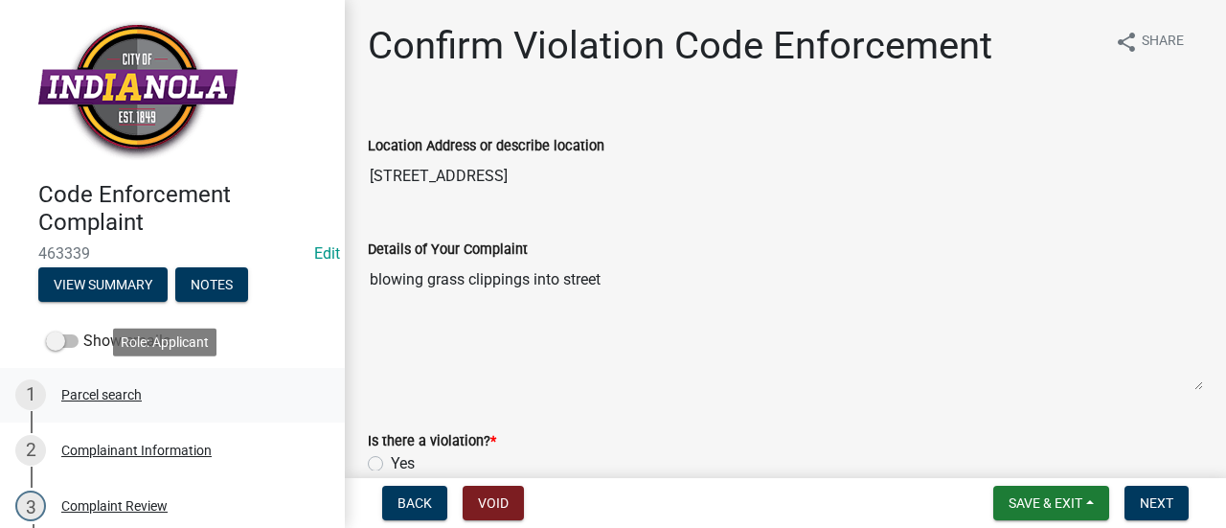
click at [147, 404] on div "1 Parcel search" at bounding box center [164, 394] width 299 height 31
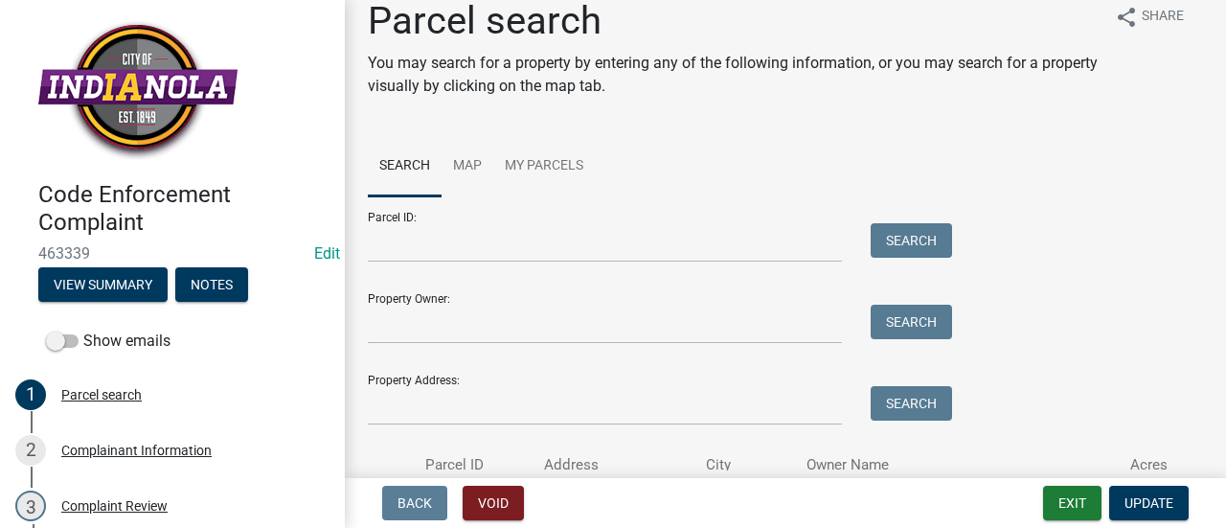
scroll to position [17, 0]
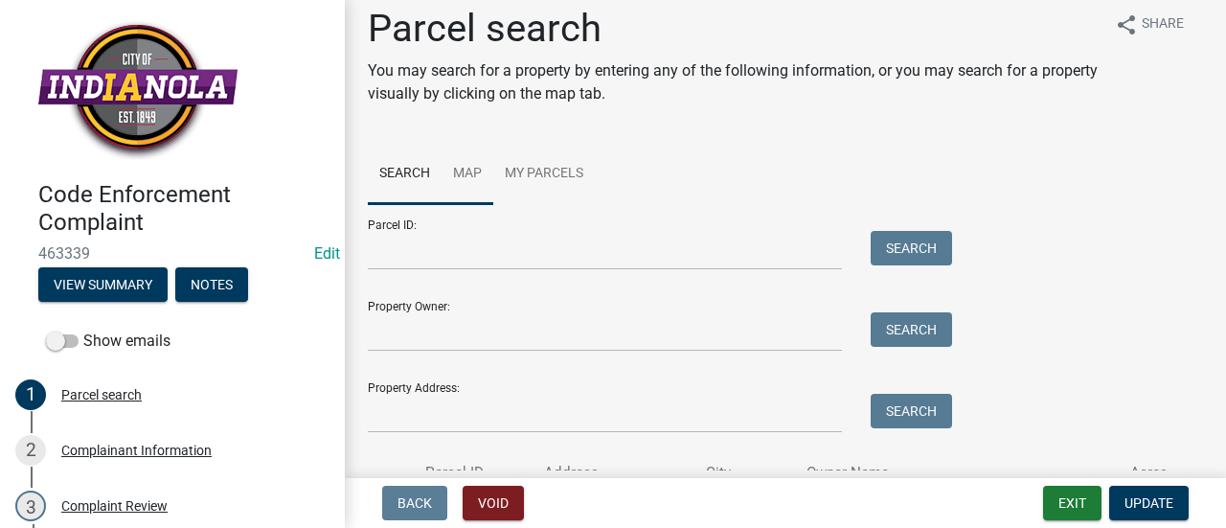
click at [473, 177] on link "Map" at bounding box center [467, 174] width 52 height 61
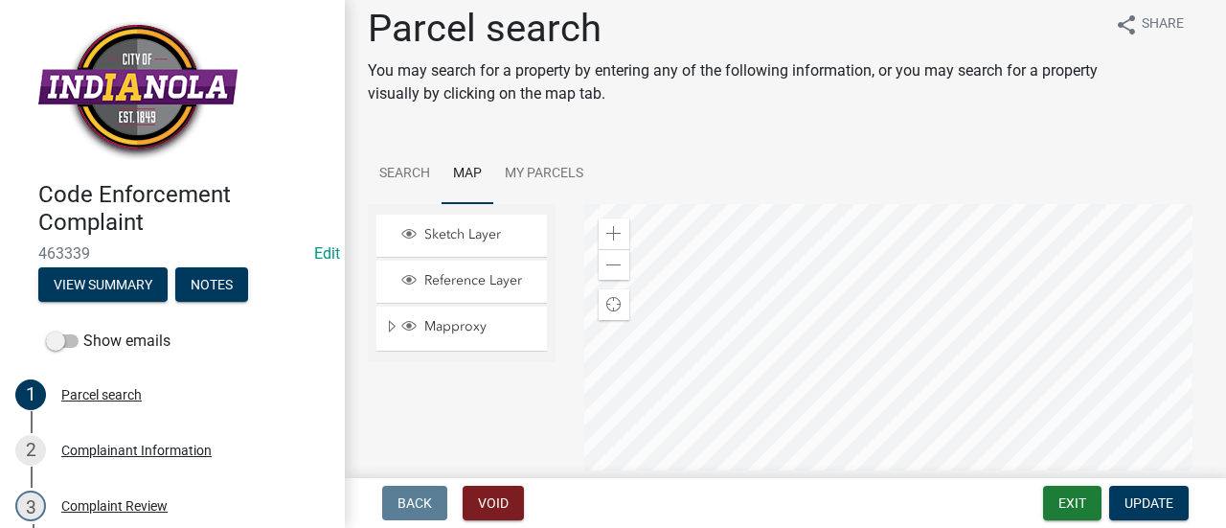
click at [892, 292] on div at bounding box center [894, 443] width 620 height 479
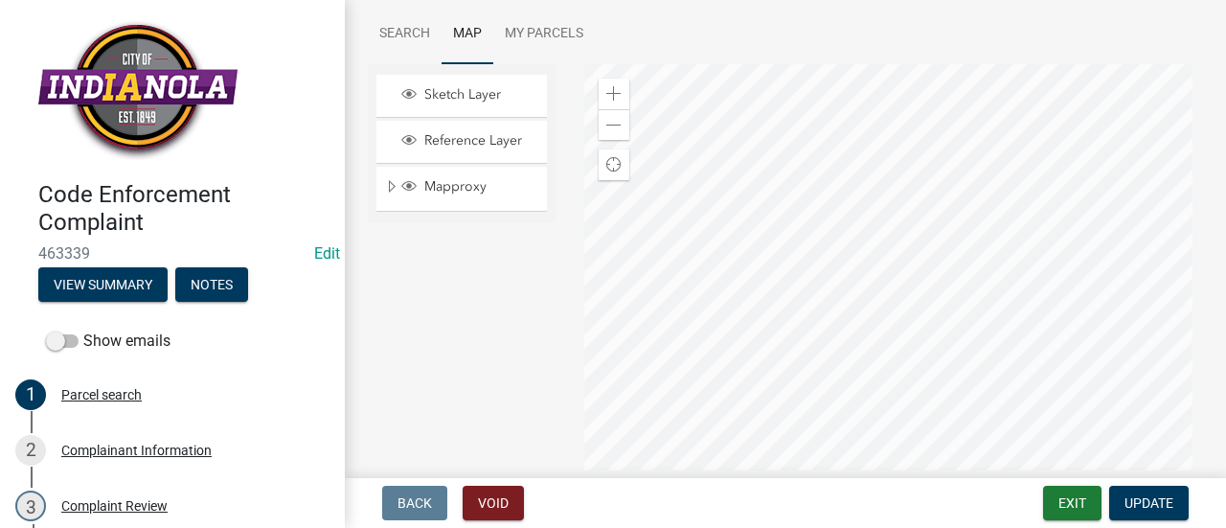
scroll to position [165, 0]
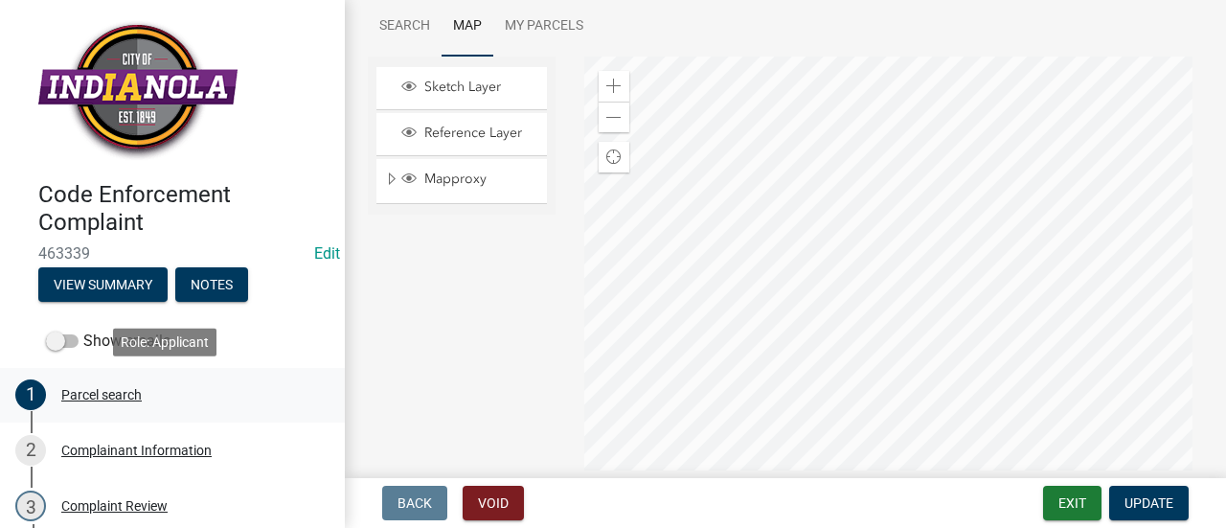
click at [149, 412] on link "1 Parcel search" at bounding box center [172, 396] width 345 height 56
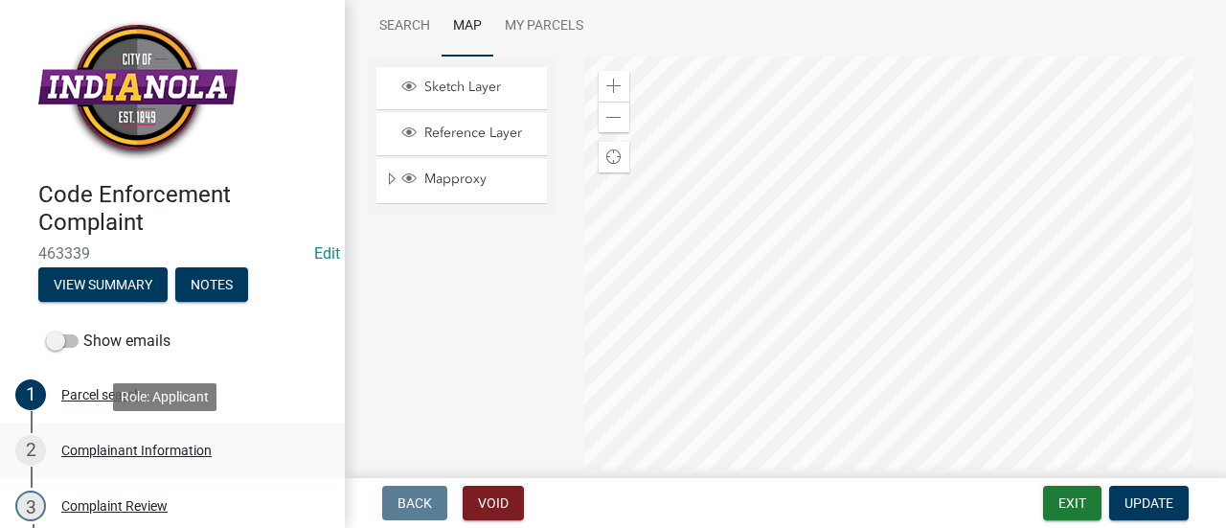
click at [167, 456] on div "Complainant Information" at bounding box center [136, 449] width 150 height 13
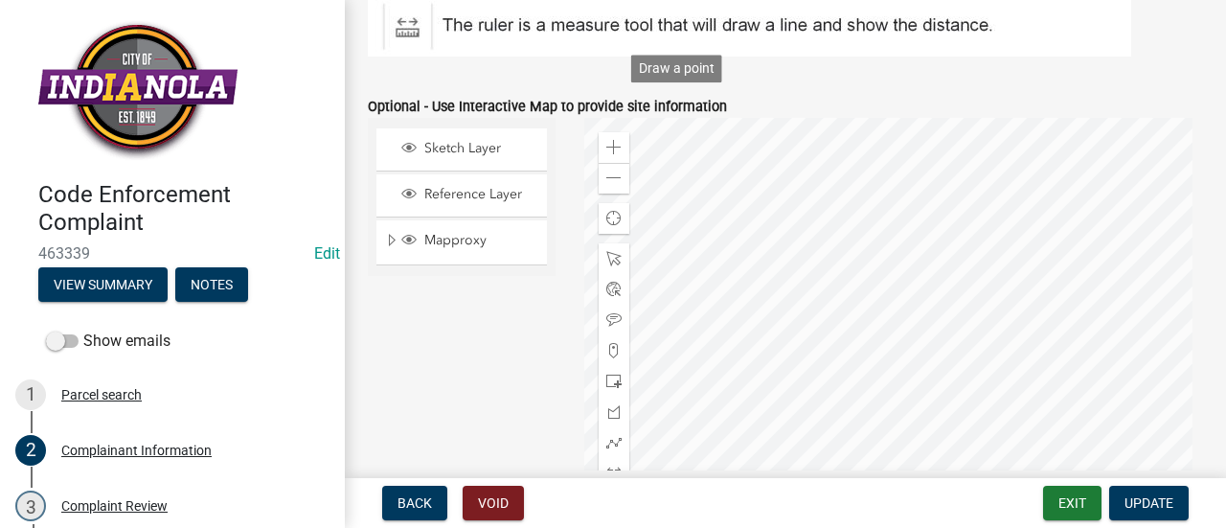
scroll to position [2606, 0]
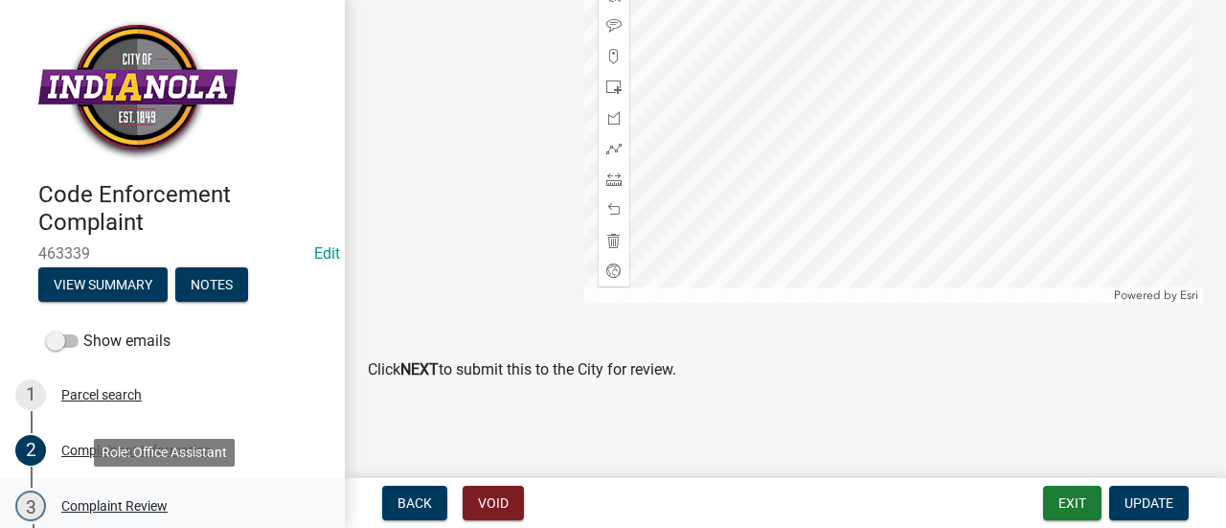
click at [192, 495] on div "3 Complaint Review" at bounding box center [164, 505] width 299 height 31
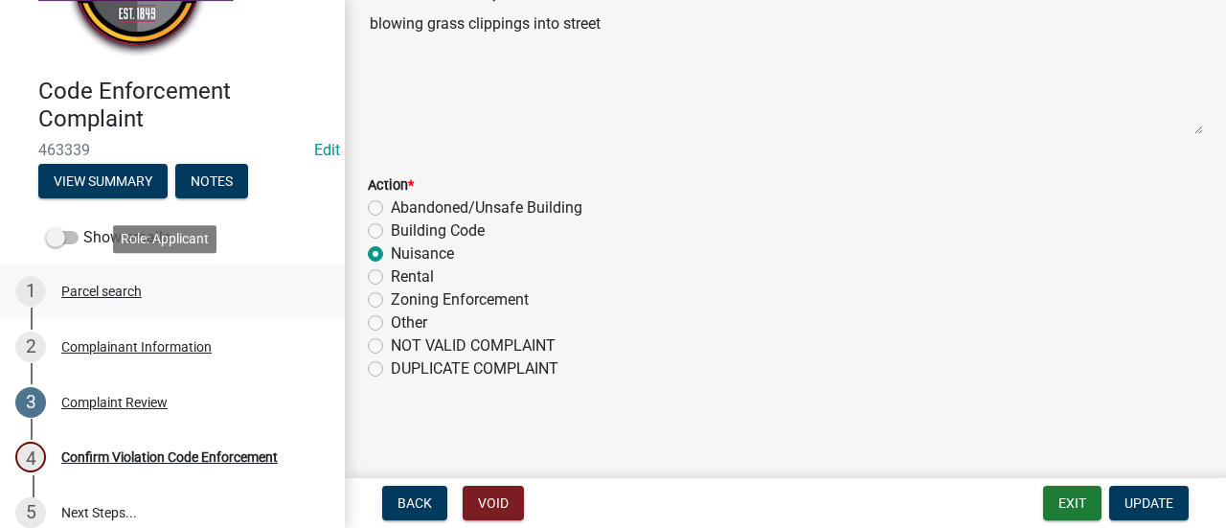
scroll to position [103, 0]
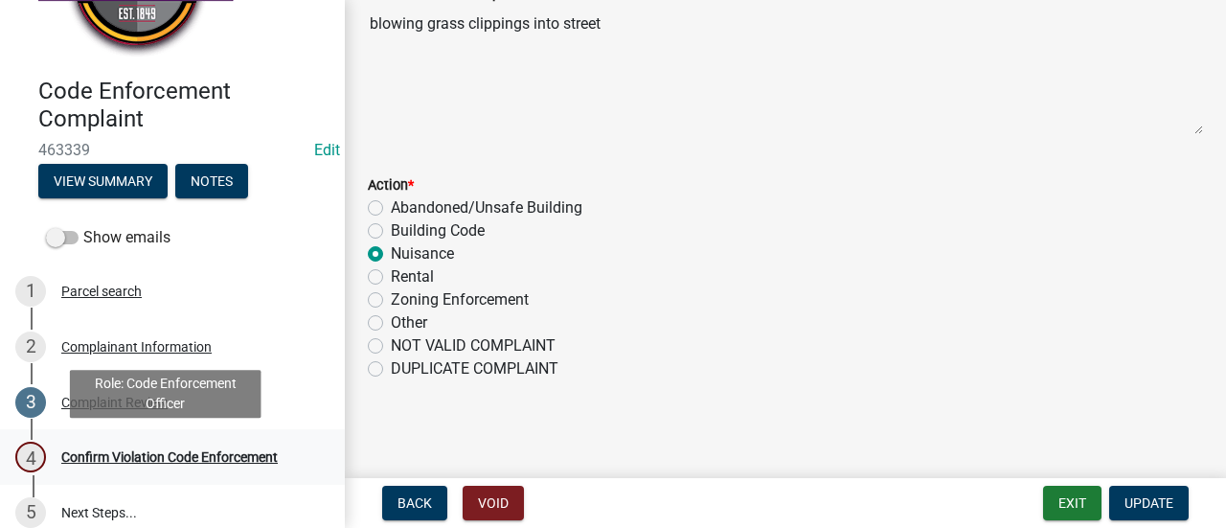
click at [190, 440] on link "4 Confirm Violation Code Enforcement" at bounding box center [172, 457] width 345 height 56
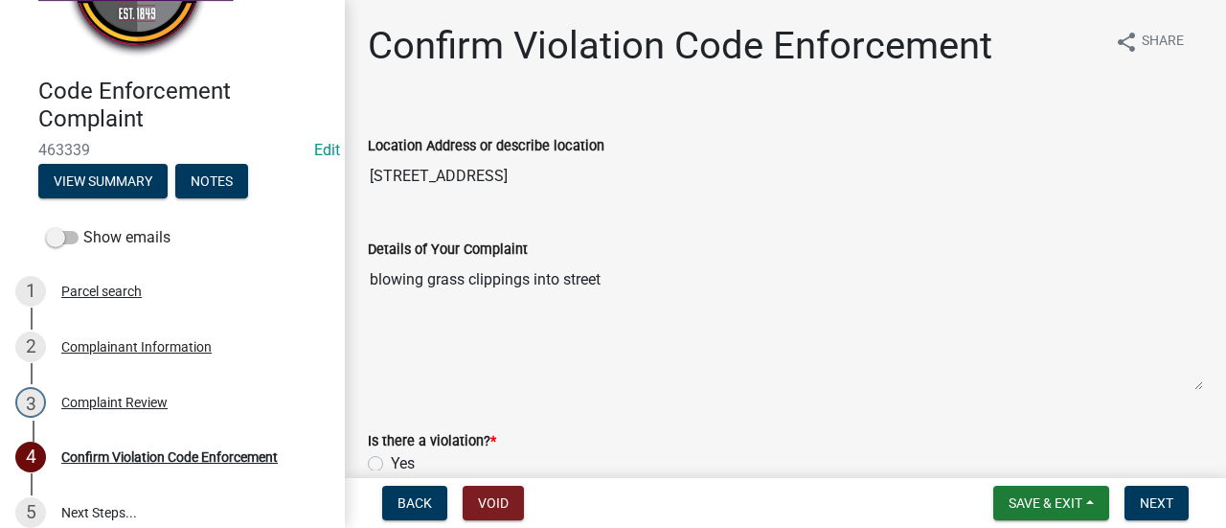
scroll to position [141, 0]
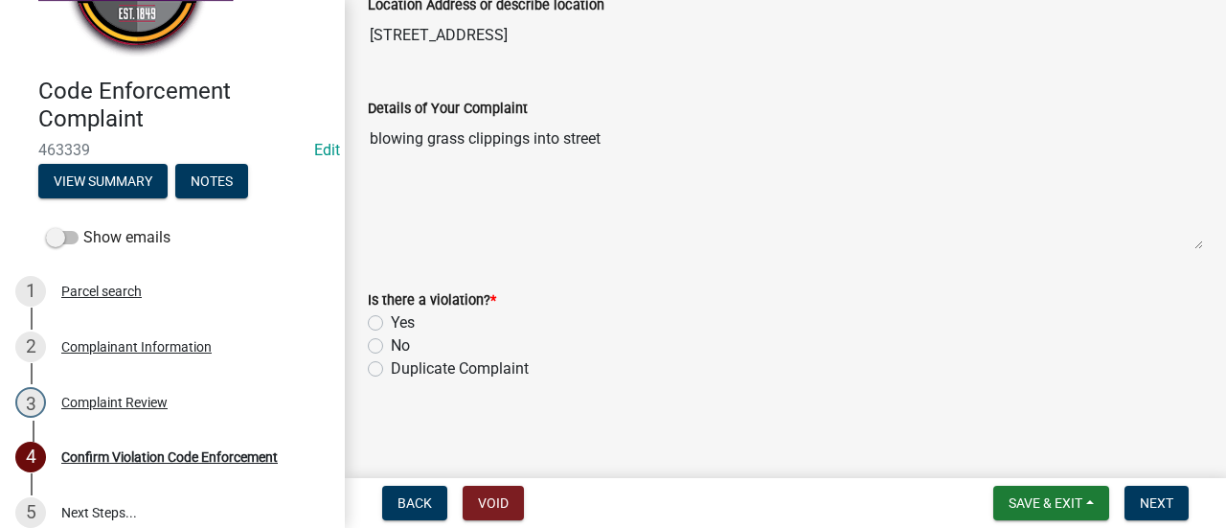
click at [391, 339] on label "No" at bounding box center [400, 345] width 19 height 23
click at [391, 339] on input "No" at bounding box center [397, 340] width 12 height 12
radio input "true"
click at [1156, 508] on span "Next" at bounding box center [1156, 502] width 34 height 15
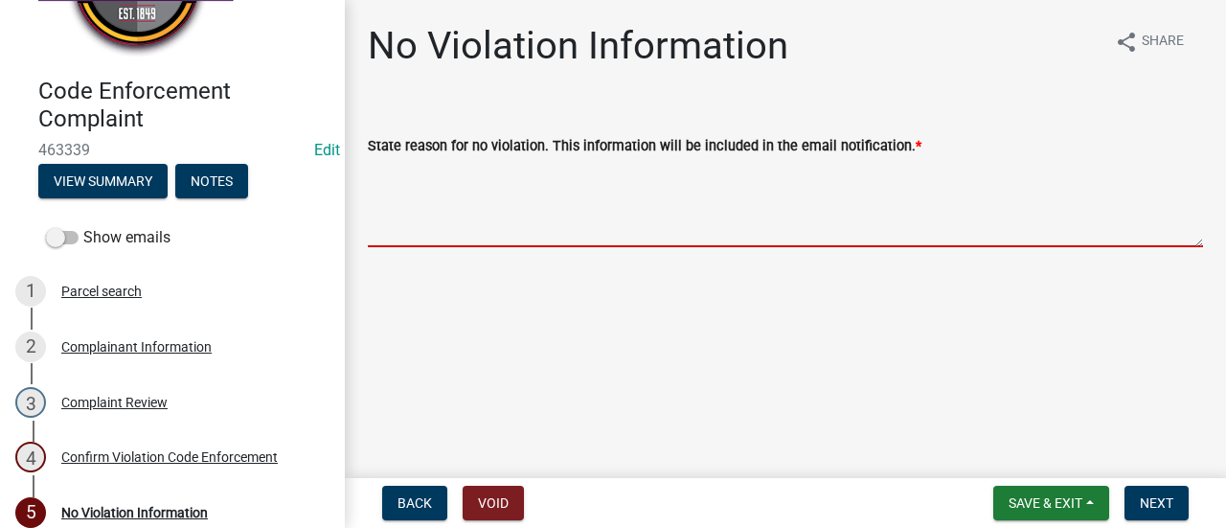
click at [623, 192] on textarea "State reason for no violation. This information will be included in the email n…" at bounding box center [785, 202] width 835 height 90
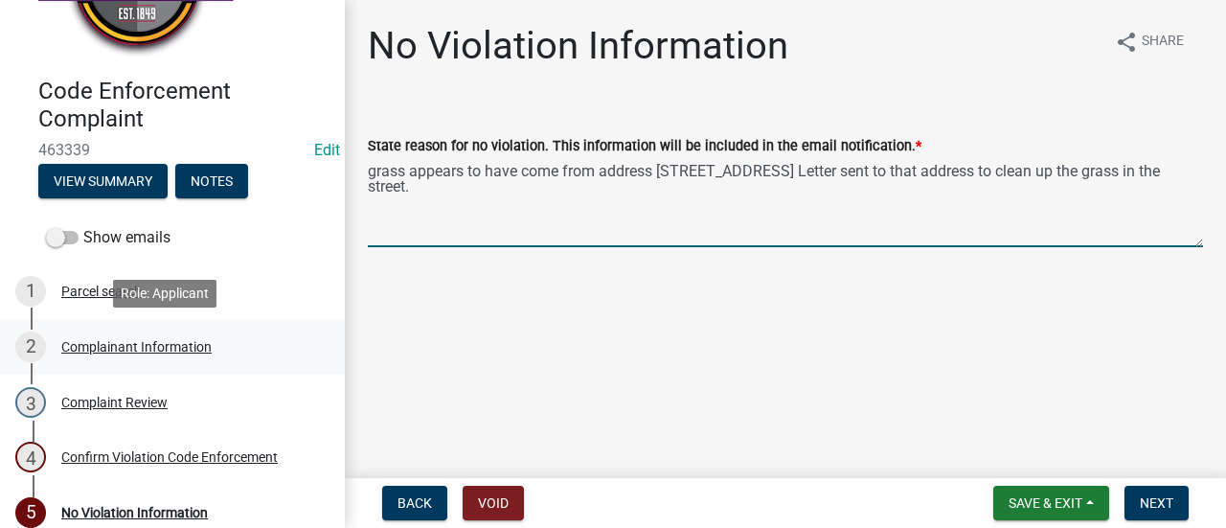
type textarea "grass appears to have come from address 806 w 1st ave. Letter sent to that addr…"
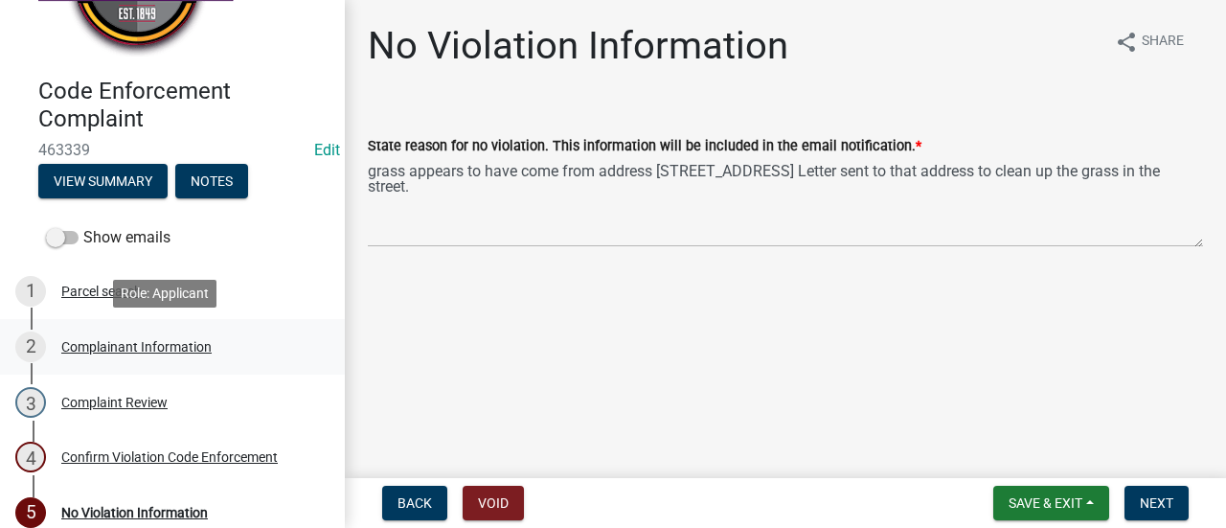
click at [214, 339] on div "2 Complainant Information" at bounding box center [164, 346] width 299 height 31
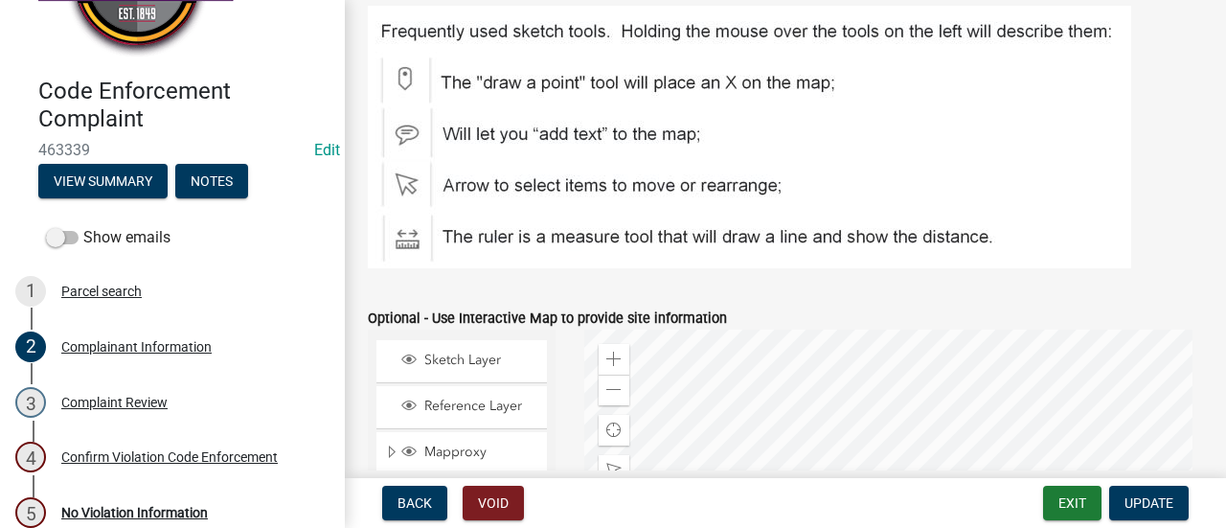
scroll to position [2606, 0]
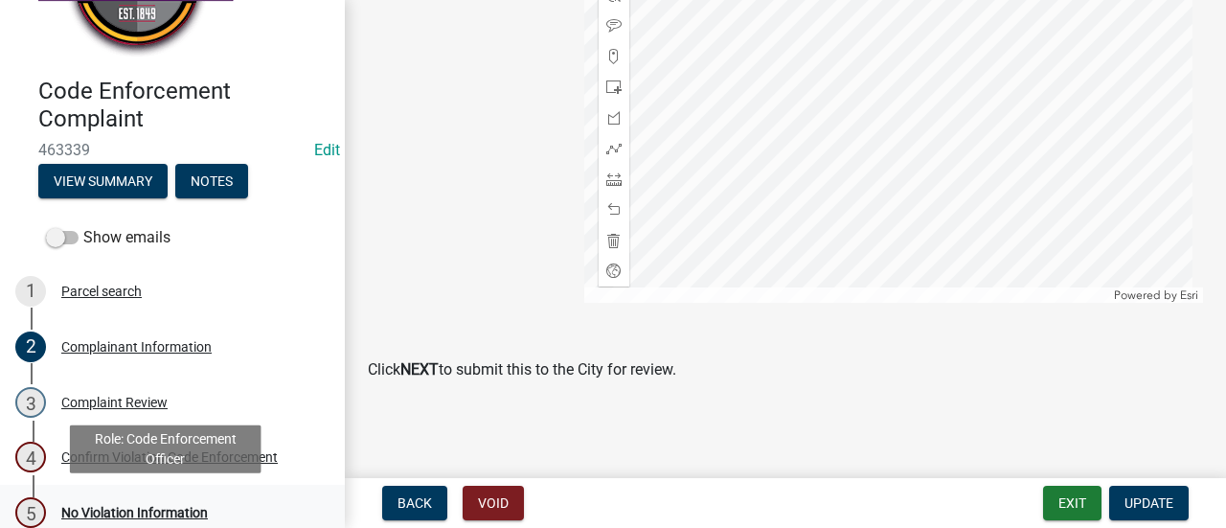
click at [142, 508] on div "No Violation Information" at bounding box center [134, 512] width 147 height 13
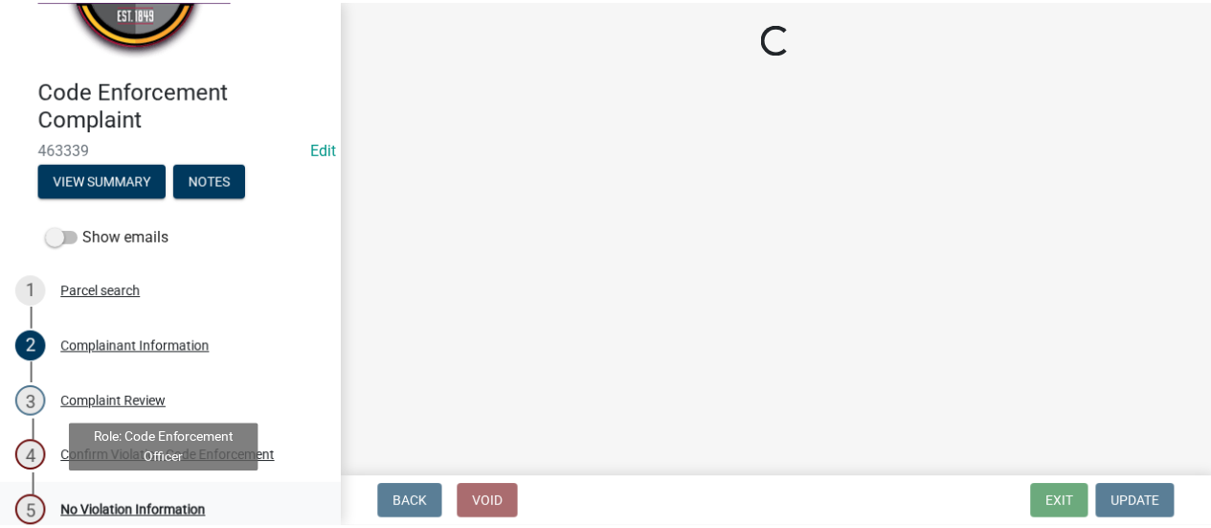
scroll to position [0, 0]
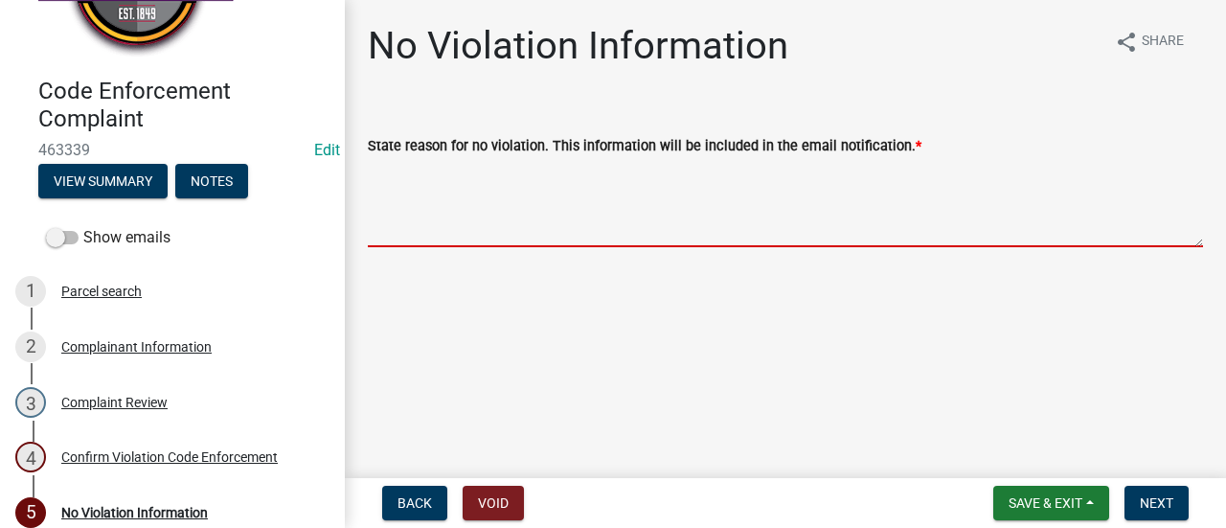
click at [848, 205] on textarea "State reason for no violation. This information will be included in the email n…" at bounding box center [785, 202] width 835 height 90
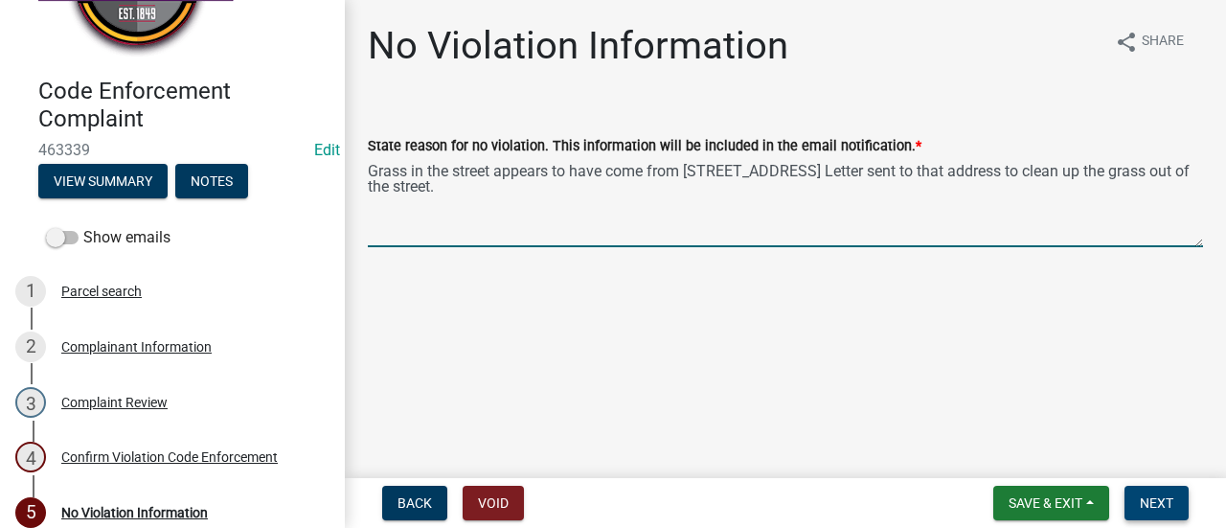
type textarea "Grass in the street appears to have come from 806 W 1st Ave. Letter sent to tha…"
click at [1157, 497] on span "Next" at bounding box center [1156, 502] width 34 height 15
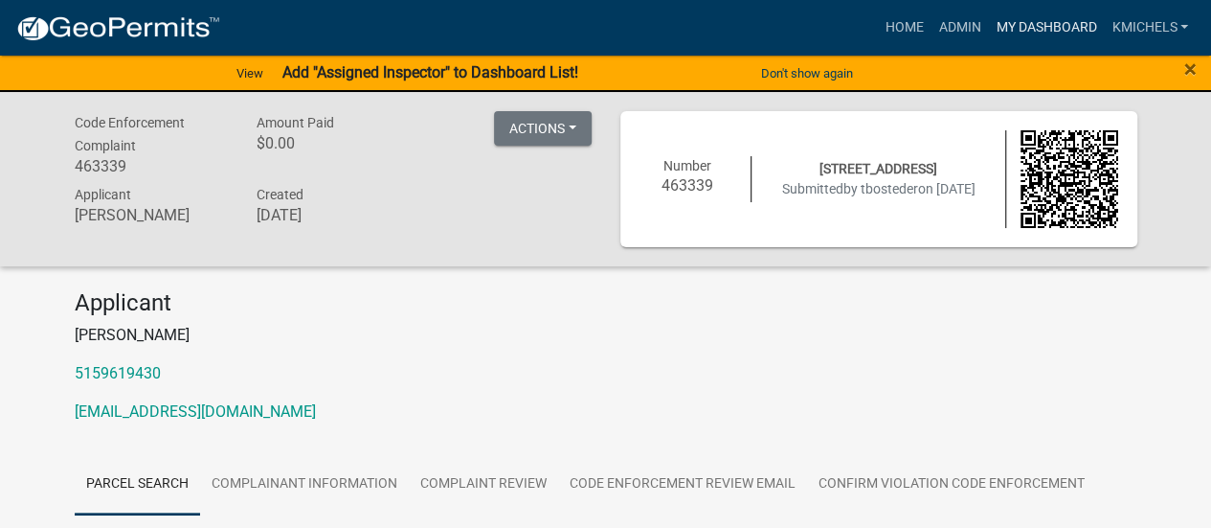
click at [1044, 26] on link "My Dashboard" at bounding box center [1046, 28] width 116 height 36
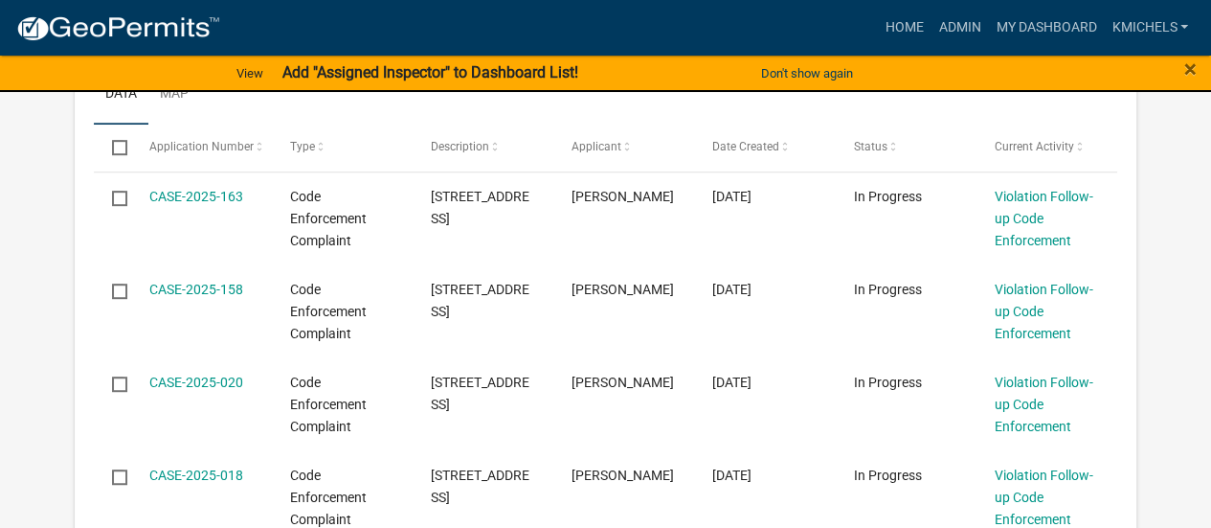
scroll to position [427, 0]
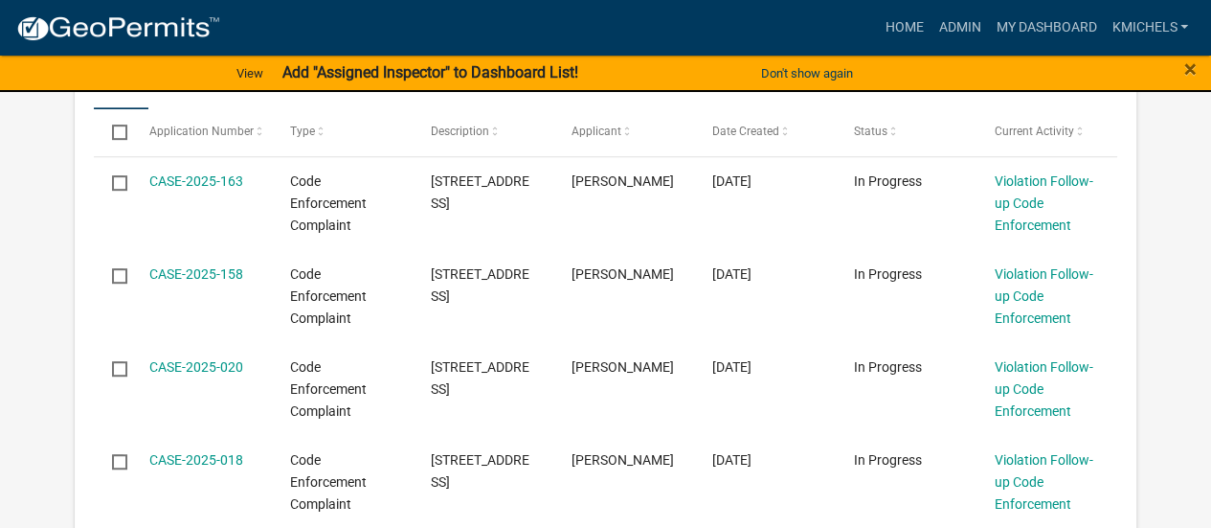
select select "2: 50"
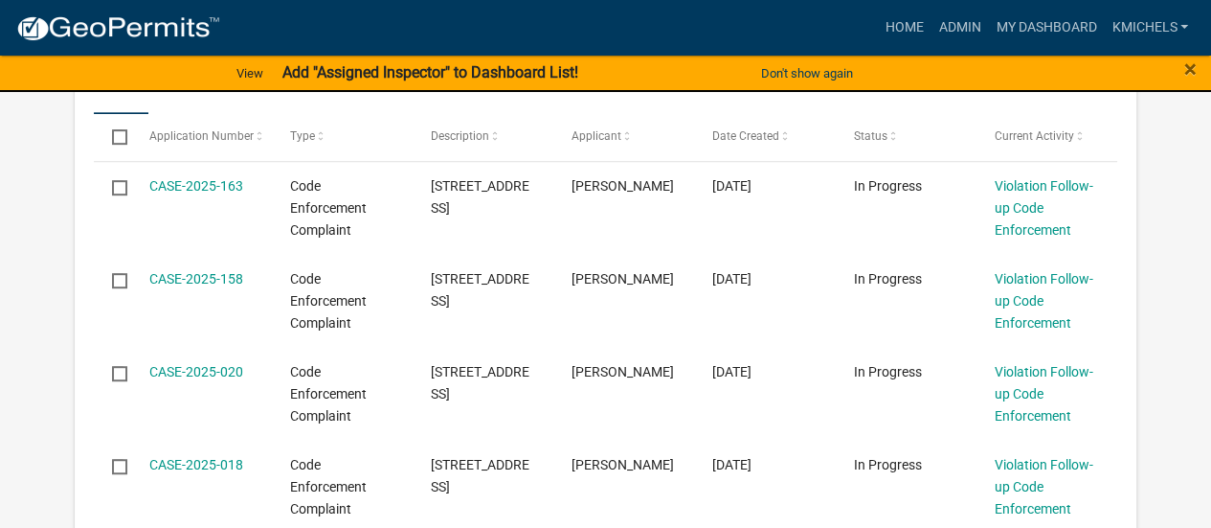
scroll to position [391, 0]
